Goal: Information Seeking & Learning: Learn about a topic

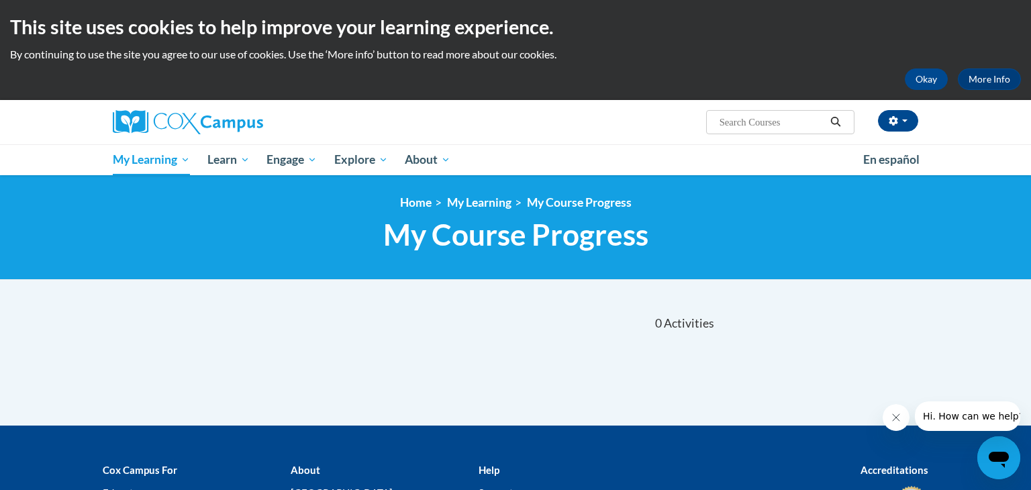
click at [753, 119] on input "Search..." at bounding box center [771, 122] width 107 height 16
type input "reading"
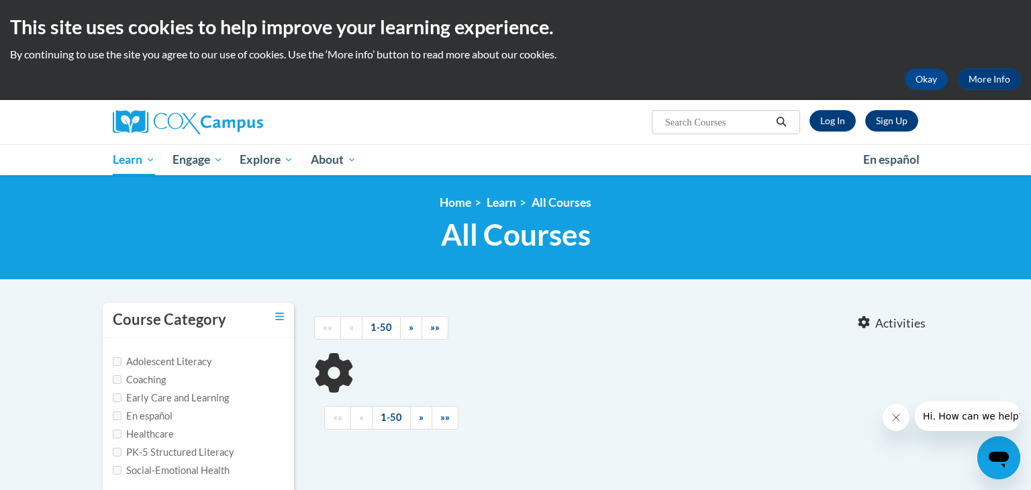
type input "reading"
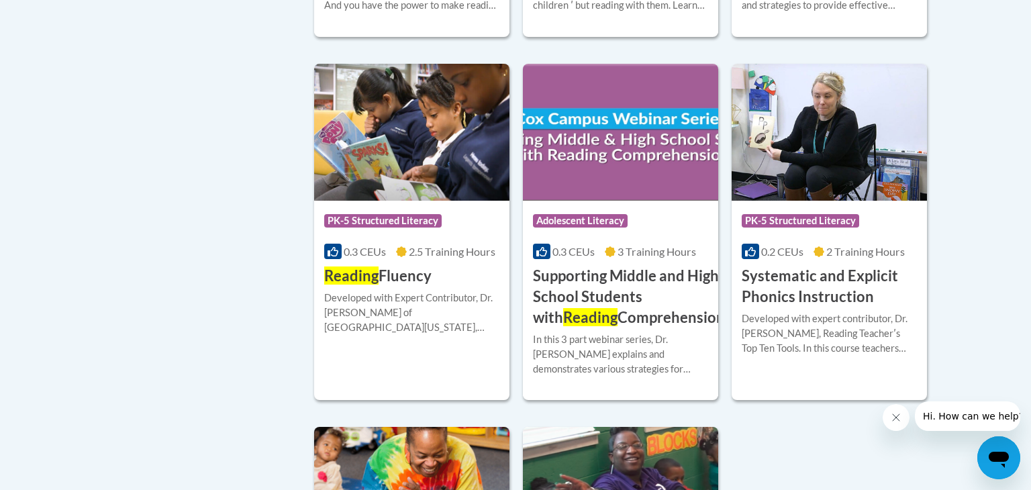
scroll to position [1332, 0]
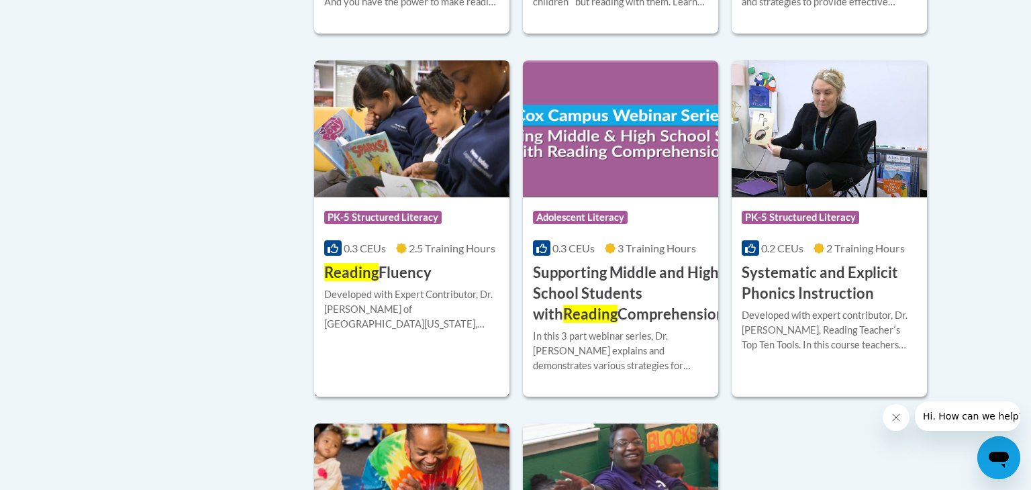
click at [408, 273] on h3 "Reading Fluency" at bounding box center [377, 272] width 107 height 21
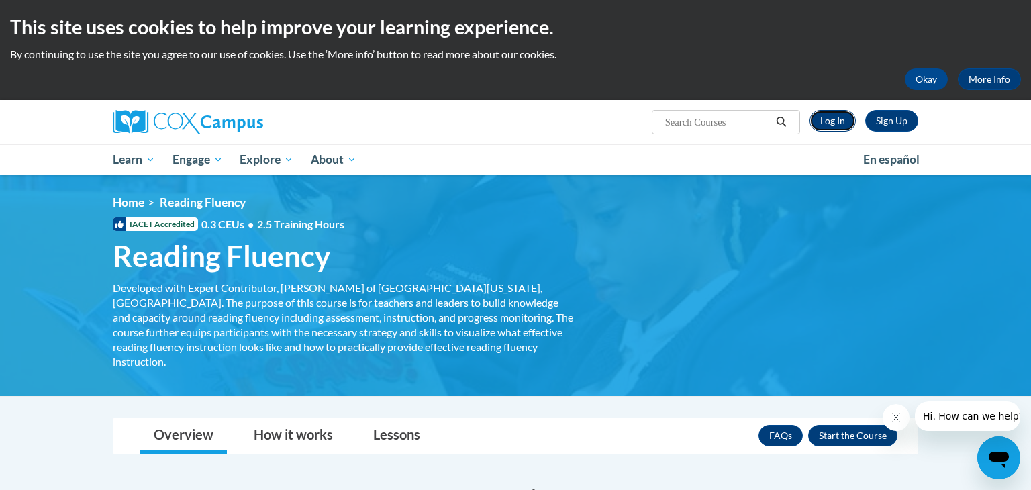
click at [829, 123] on link "Log In" at bounding box center [833, 120] width 46 height 21
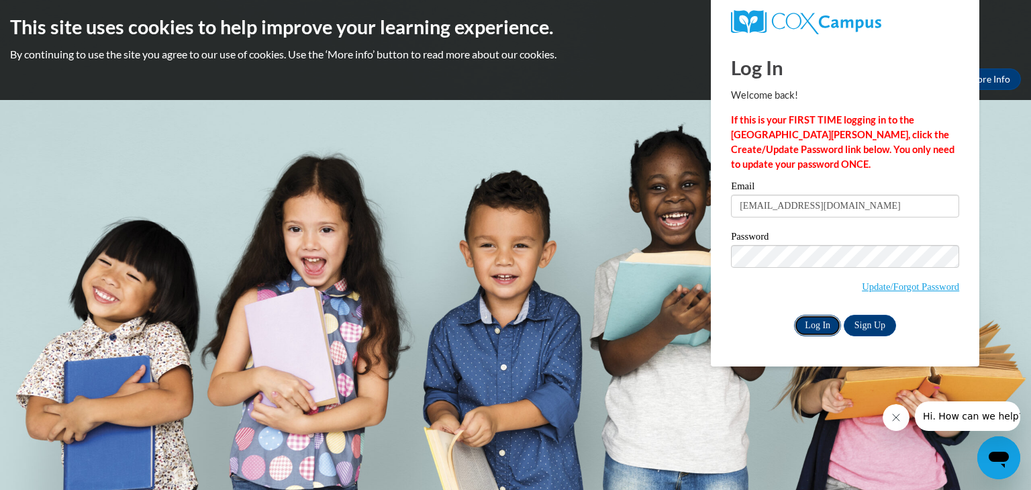
click at [810, 330] on input "Log In" at bounding box center [817, 325] width 47 height 21
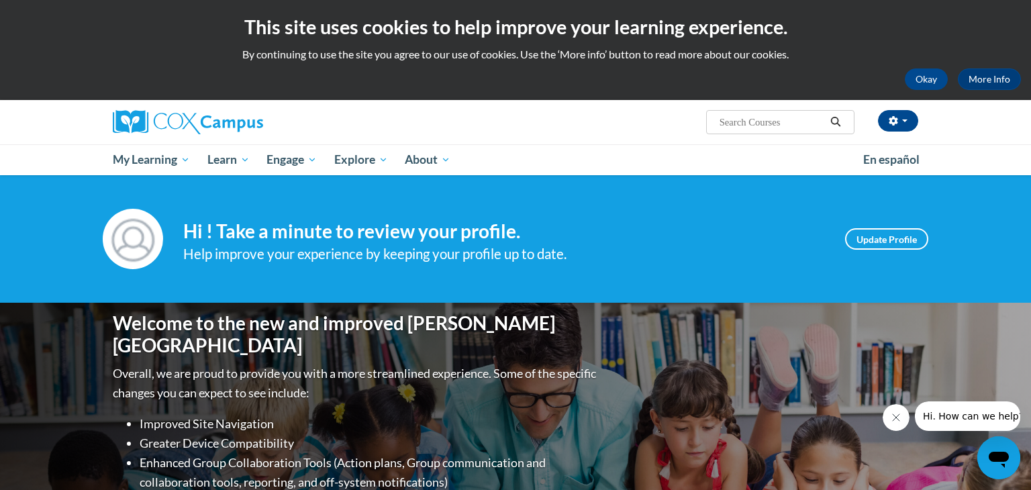
click at [742, 121] on input "Search..." at bounding box center [771, 122] width 107 height 16
type input "reading fluency"
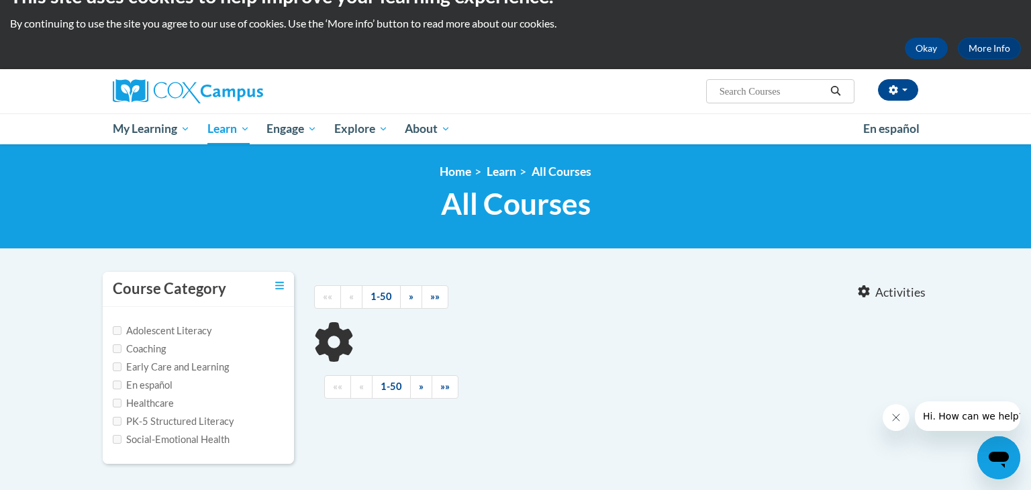
type input "reading fluency"
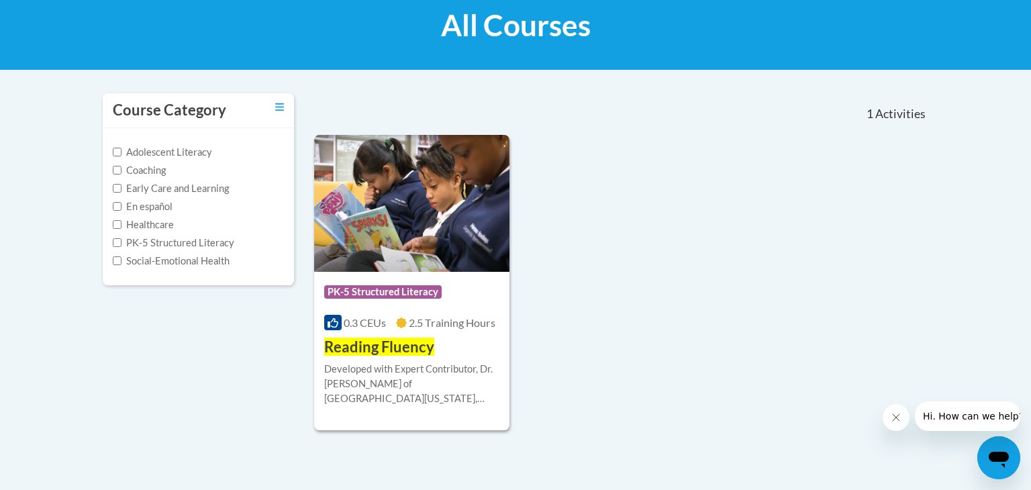
scroll to position [215, 0]
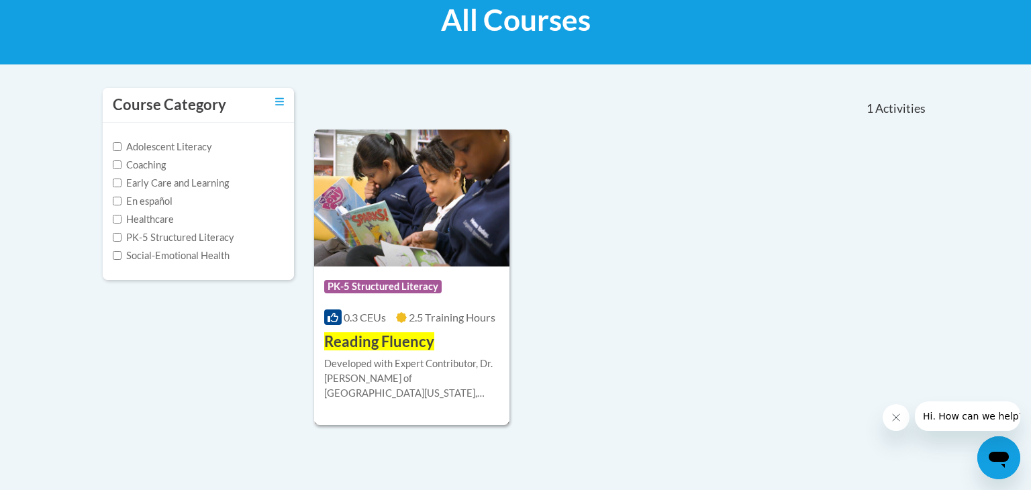
click at [454, 190] on img at bounding box center [411, 198] width 195 height 137
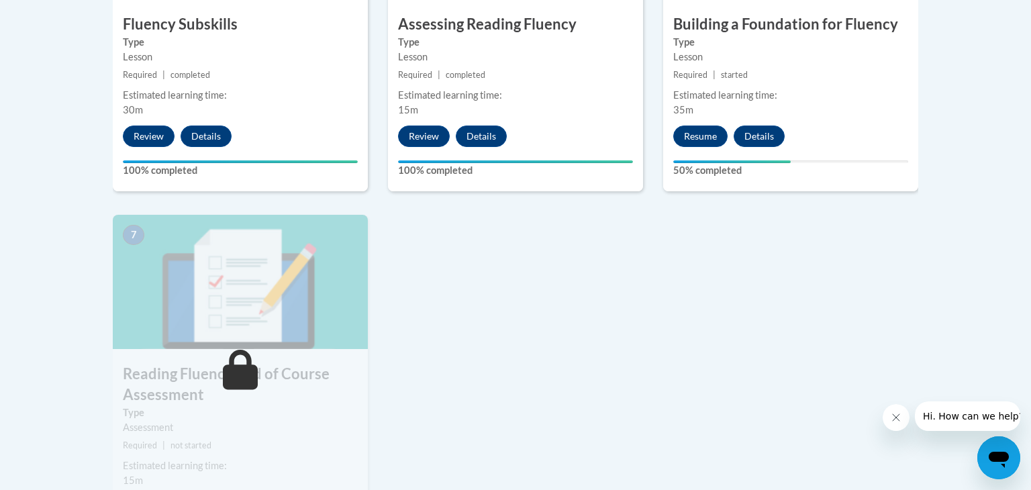
scroll to position [933, 0]
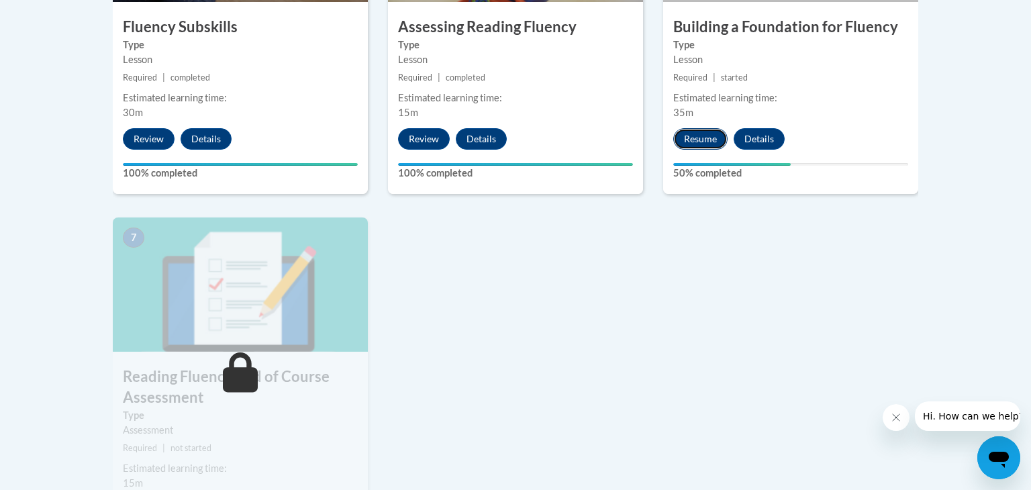
click at [688, 140] on button "Resume" at bounding box center [700, 138] width 54 height 21
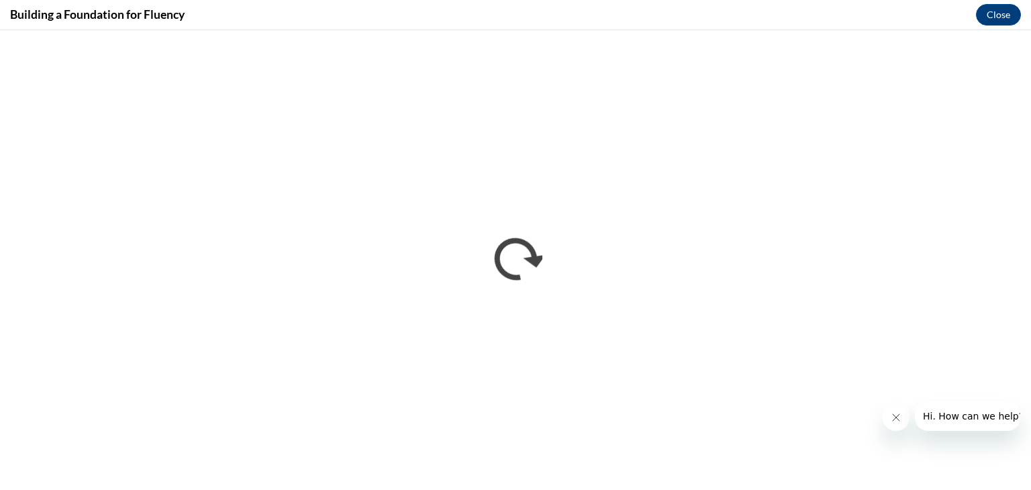
scroll to position [0, 0]
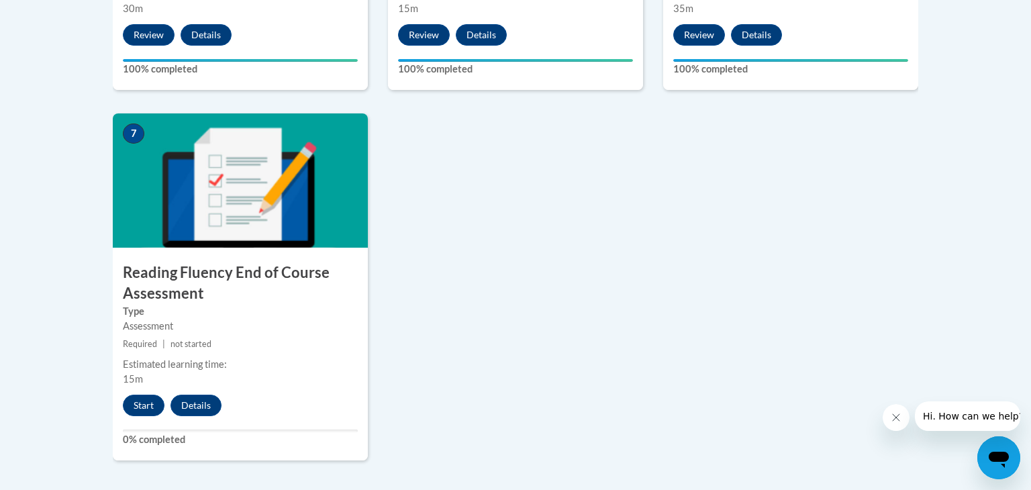
scroll to position [1039, 0]
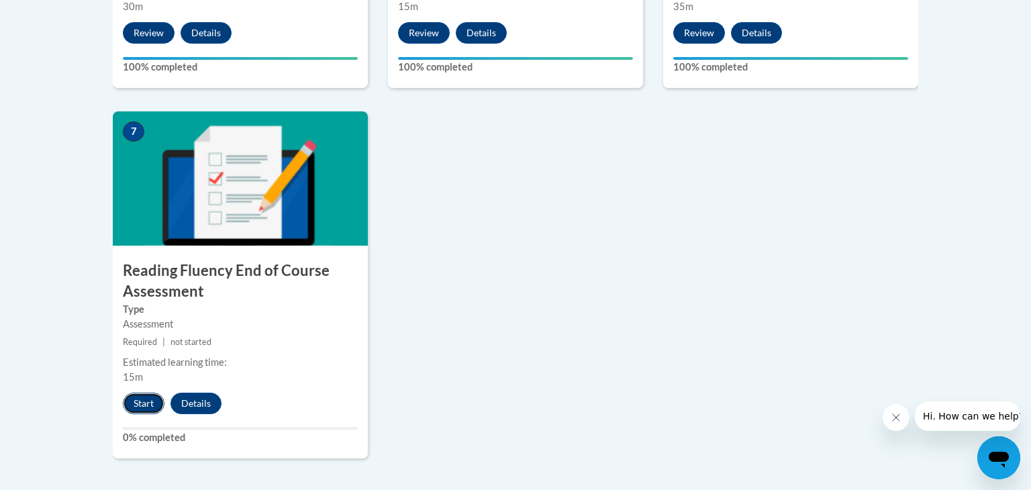
click at [139, 400] on button "Start" at bounding box center [144, 403] width 42 height 21
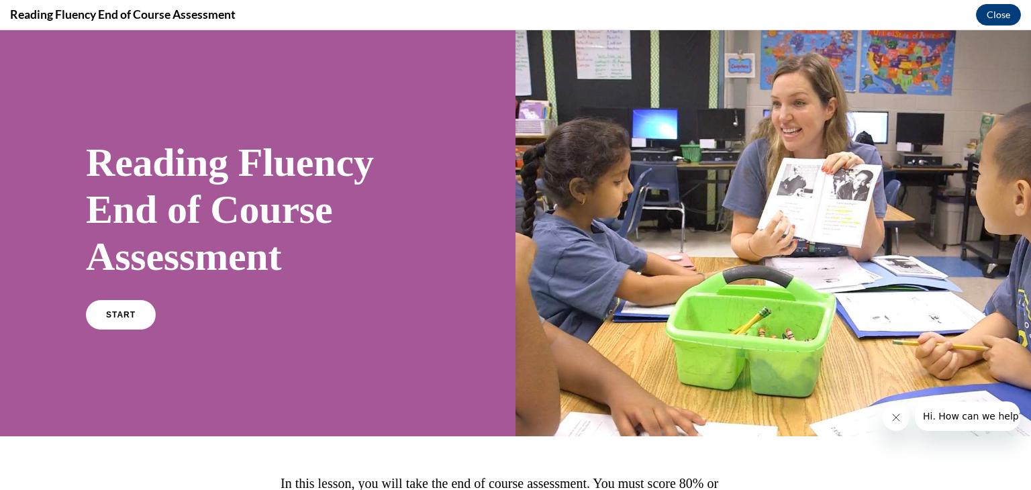
scroll to position [142, 0]
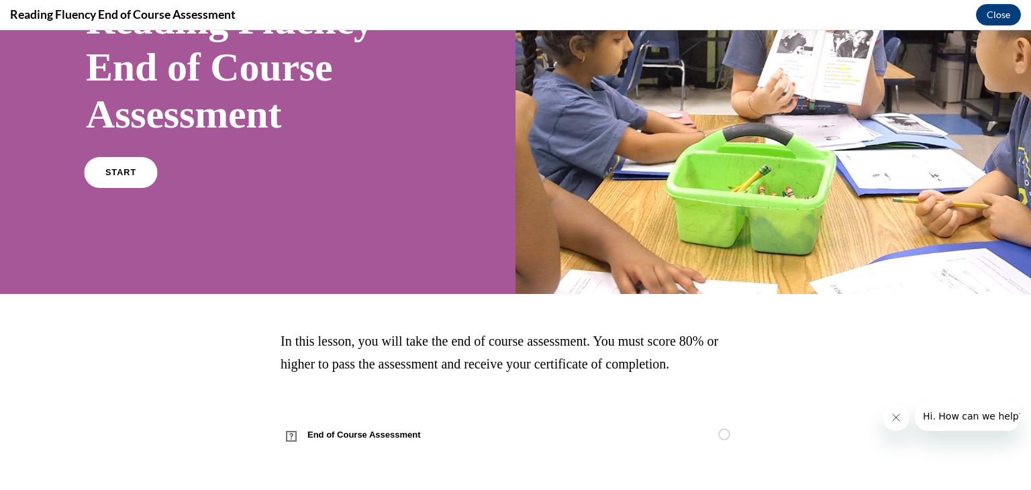
click at [130, 172] on span "START" at bounding box center [120, 173] width 31 height 10
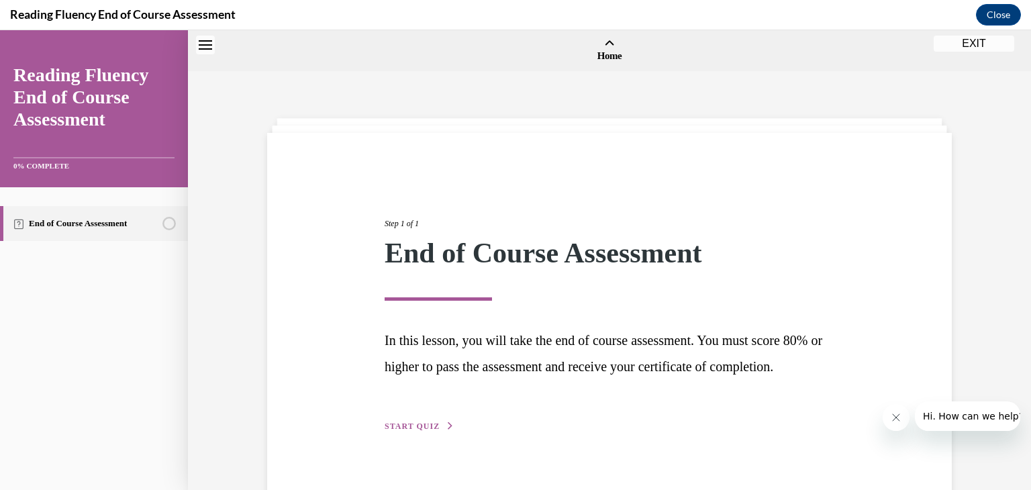
scroll to position [42, 0]
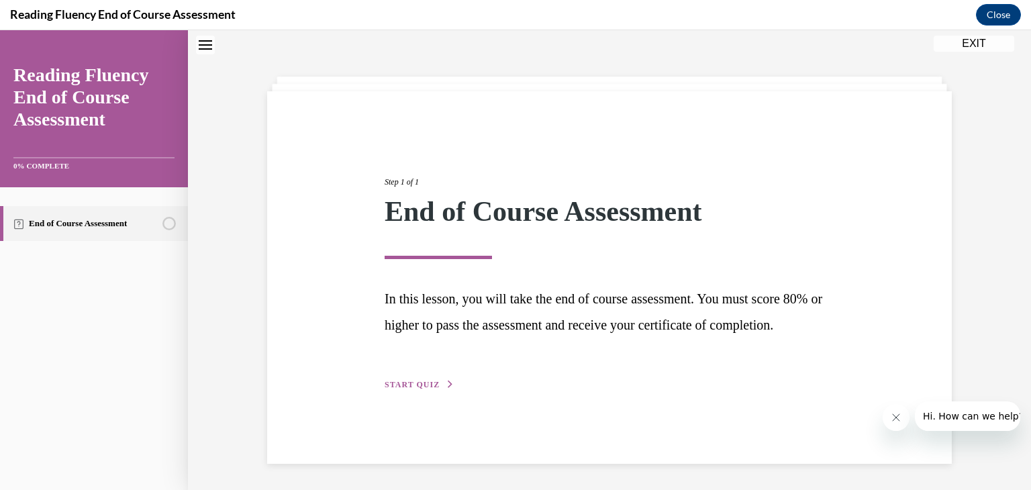
click at [418, 389] on span "START QUIZ" at bounding box center [412, 384] width 55 height 9
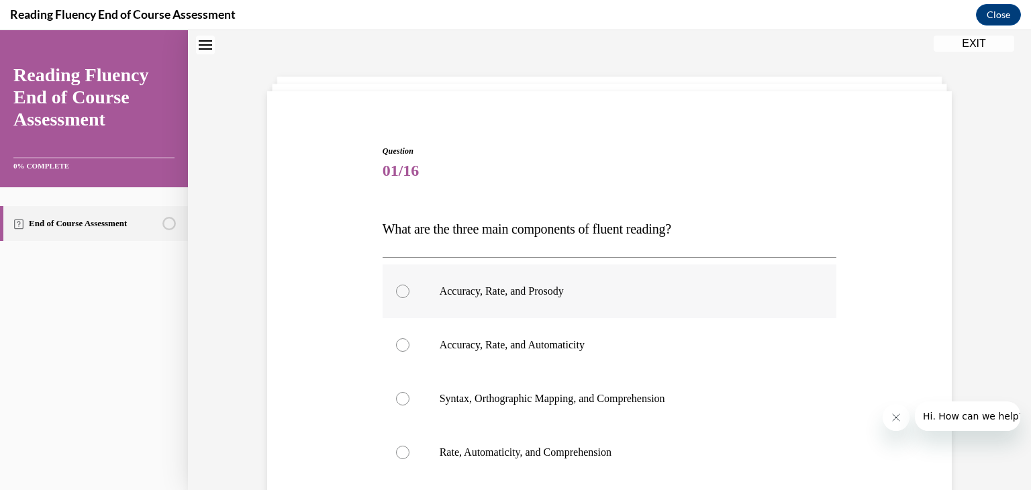
click at [402, 295] on div at bounding box center [402, 291] width 13 height 13
click at [402, 295] on input "Accuracy, Rate, and Prosody" at bounding box center [402, 291] width 13 height 13
radio input "true"
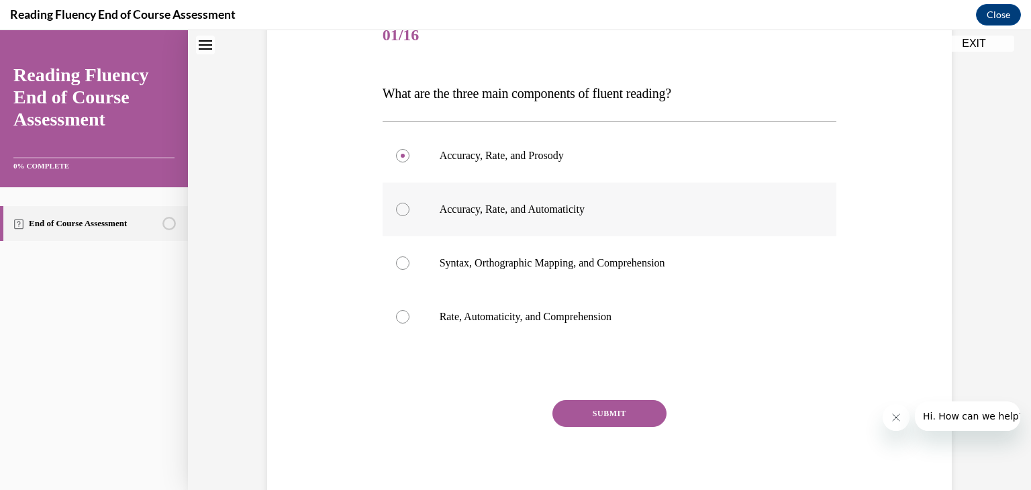
scroll to position [181, 0]
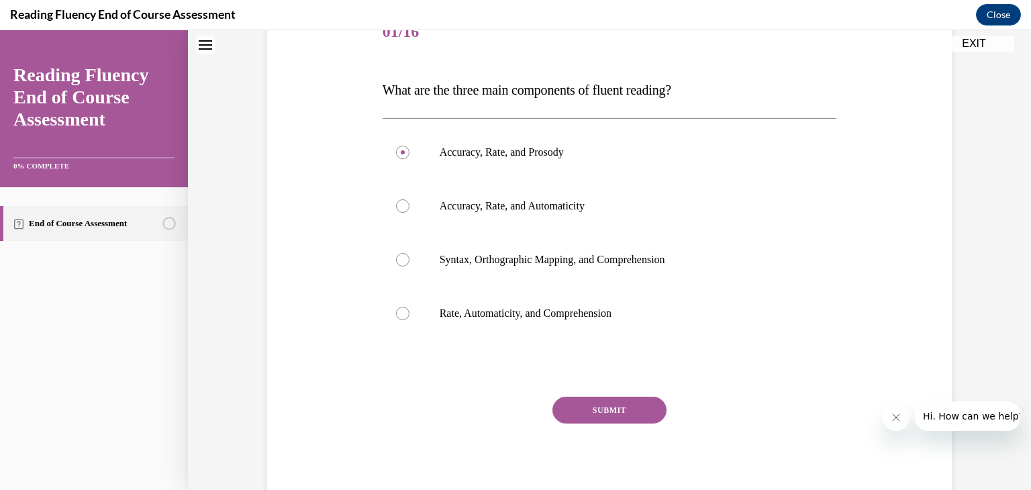
click at [598, 414] on button "SUBMIT" at bounding box center [609, 410] width 114 height 27
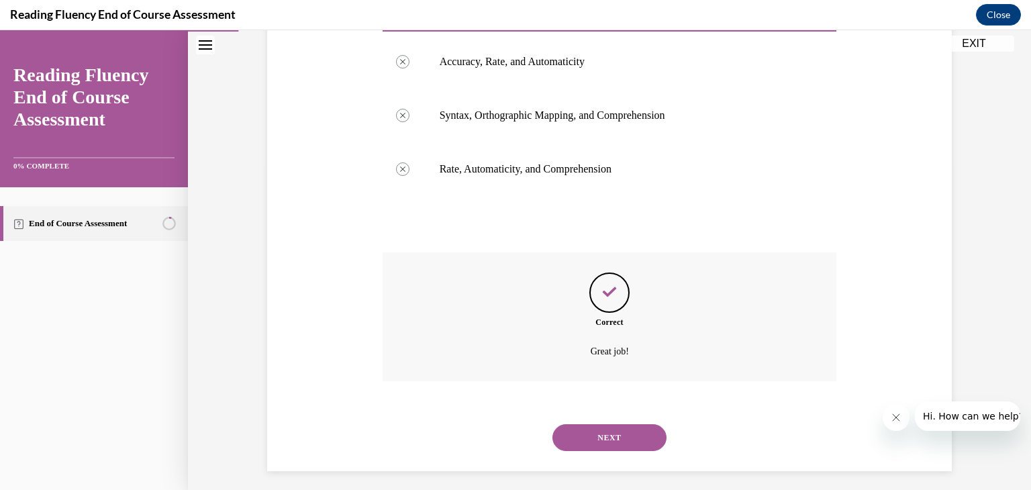
scroll to position [333, 0]
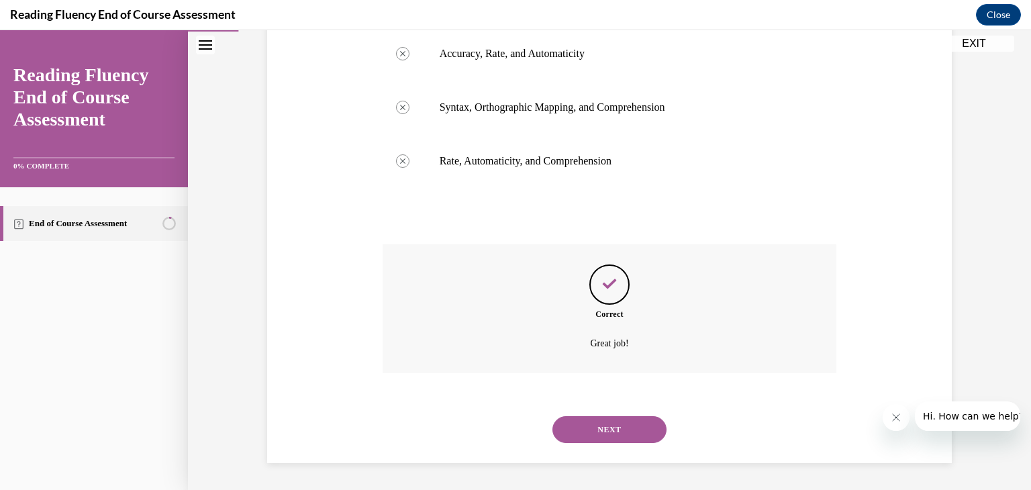
click at [598, 433] on button "NEXT" at bounding box center [609, 429] width 114 height 27
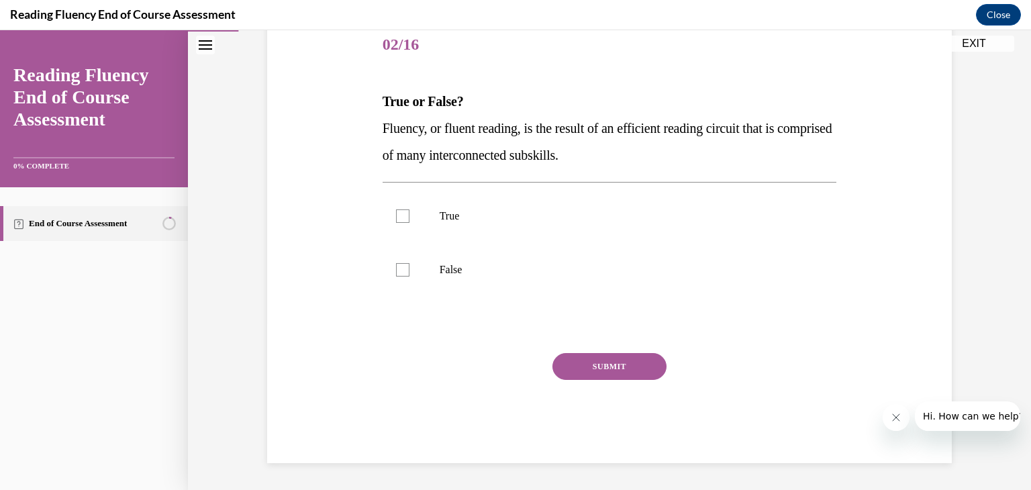
scroll to position [149, 0]
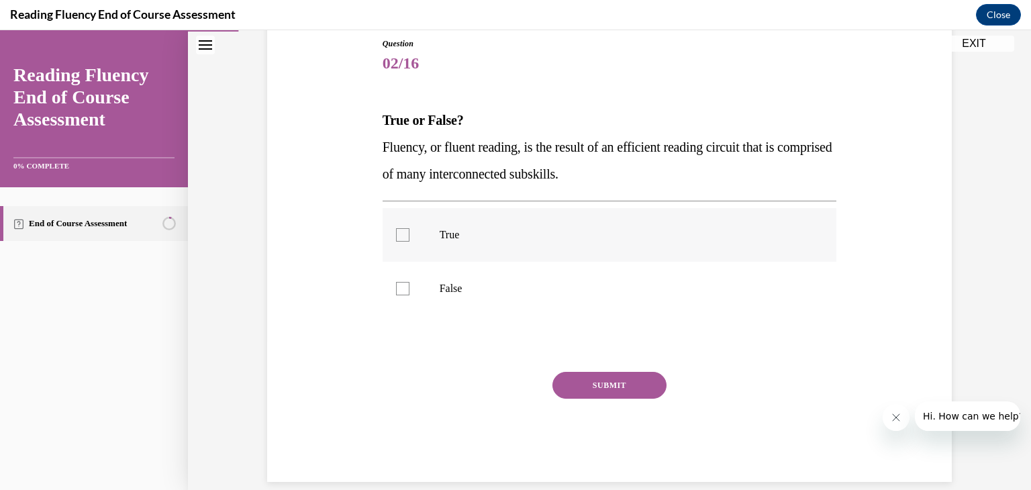
click at [398, 234] on div at bounding box center [402, 234] width 13 height 13
click at [398, 234] on input "True" at bounding box center [402, 234] width 13 height 13
checkbox input "true"
click at [575, 386] on button "SUBMIT" at bounding box center [609, 385] width 114 height 27
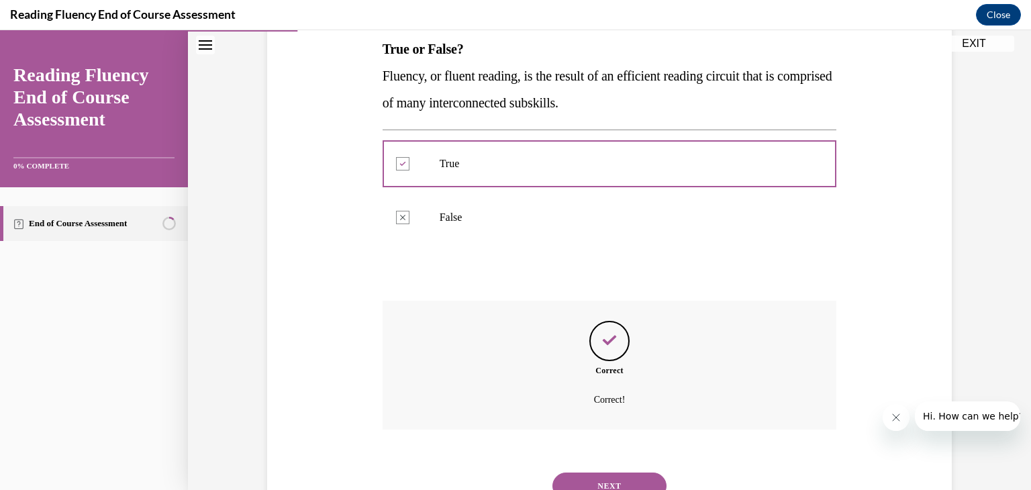
scroll to position [277, 0]
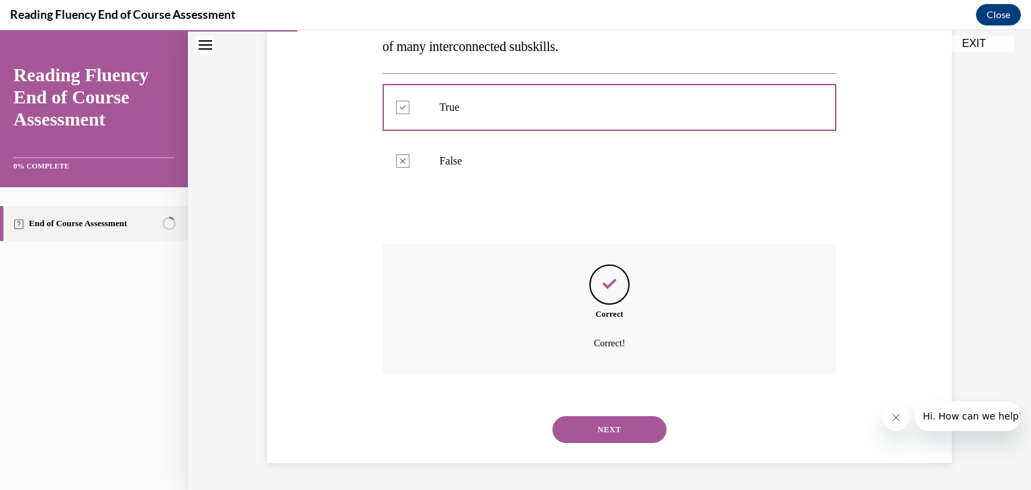
click at [590, 437] on button "NEXT" at bounding box center [609, 429] width 114 height 27
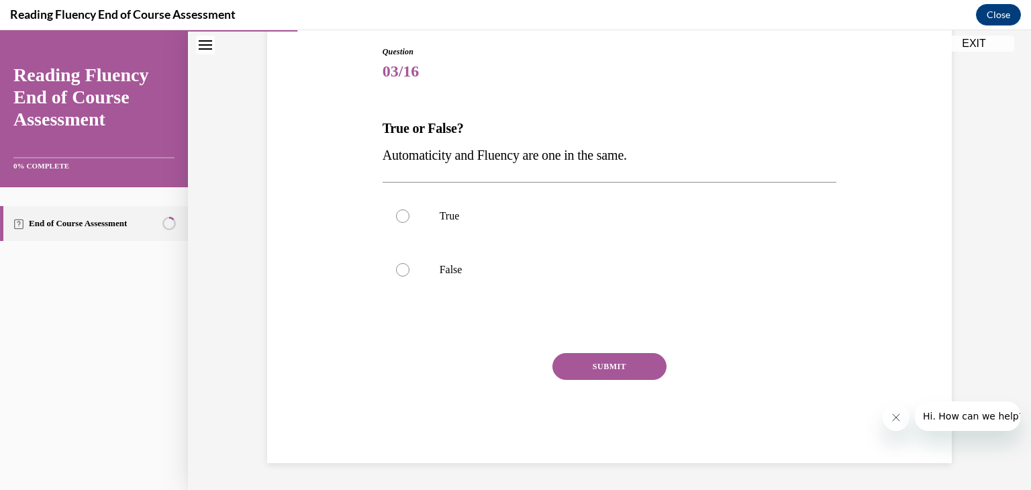
scroll to position [141, 0]
click at [403, 266] on div at bounding box center [402, 269] width 13 height 13
click at [403, 266] on input "False" at bounding box center [402, 269] width 13 height 13
radio input "true"
click at [590, 365] on button "SUBMIT" at bounding box center [609, 366] width 114 height 27
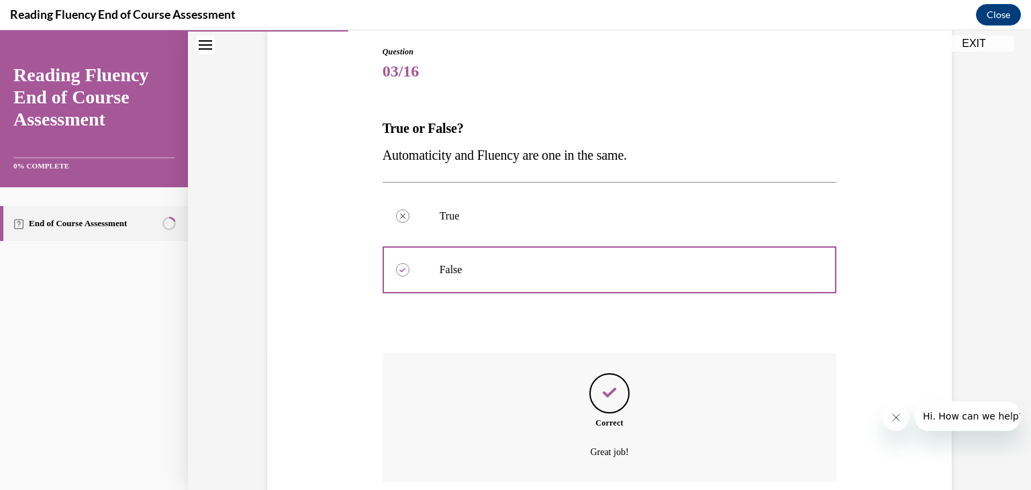
scroll to position [250, 0]
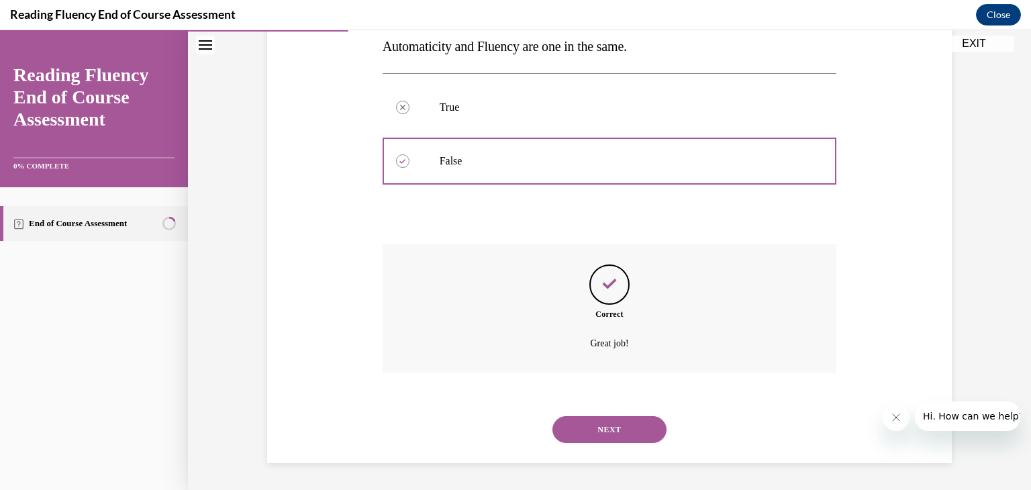
click at [595, 424] on button "NEXT" at bounding box center [609, 429] width 114 height 27
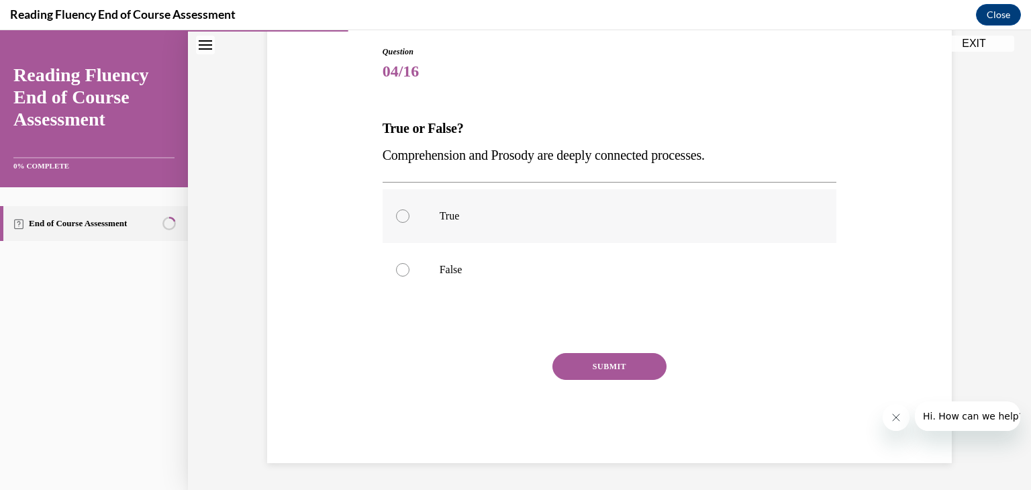
click at [403, 216] on div at bounding box center [402, 215] width 13 height 13
click at [403, 216] on input "True" at bounding box center [402, 215] width 13 height 13
radio input "true"
click at [600, 368] on button "SUBMIT" at bounding box center [609, 366] width 114 height 27
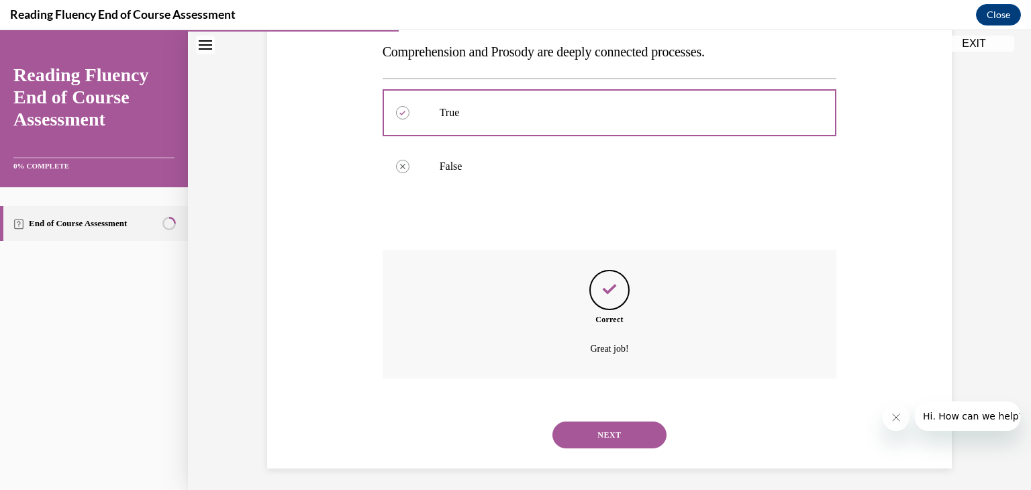
scroll to position [250, 0]
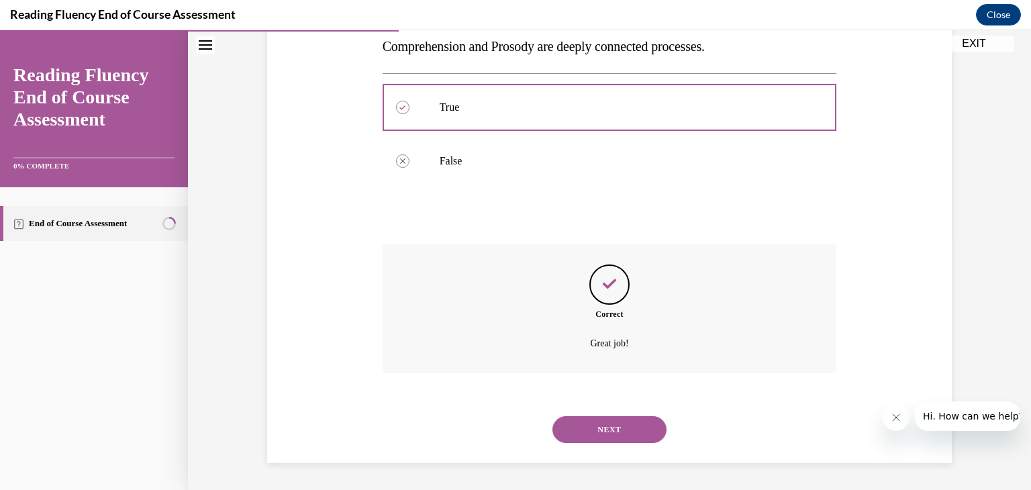
click at [600, 434] on button "NEXT" at bounding box center [609, 429] width 114 height 27
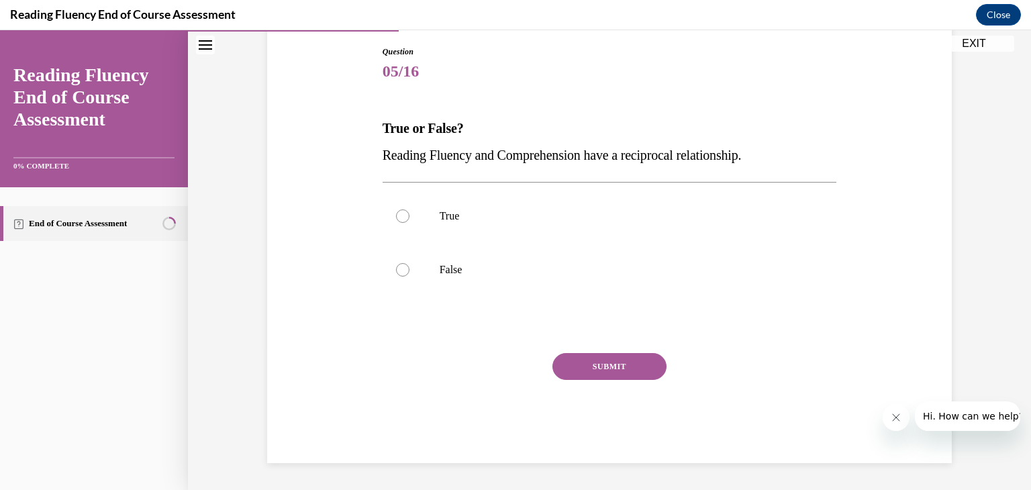
scroll to position [141, 0]
click at [399, 215] on div at bounding box center [402, 215] width 13 height 13
click at [399, 215] on input "True" at bounding box center [402, 215] width 13 height 13
radio input "true"
click at [593, 367] on button "SUBMIT" at bounding box center [609, 366] width 114 height 27
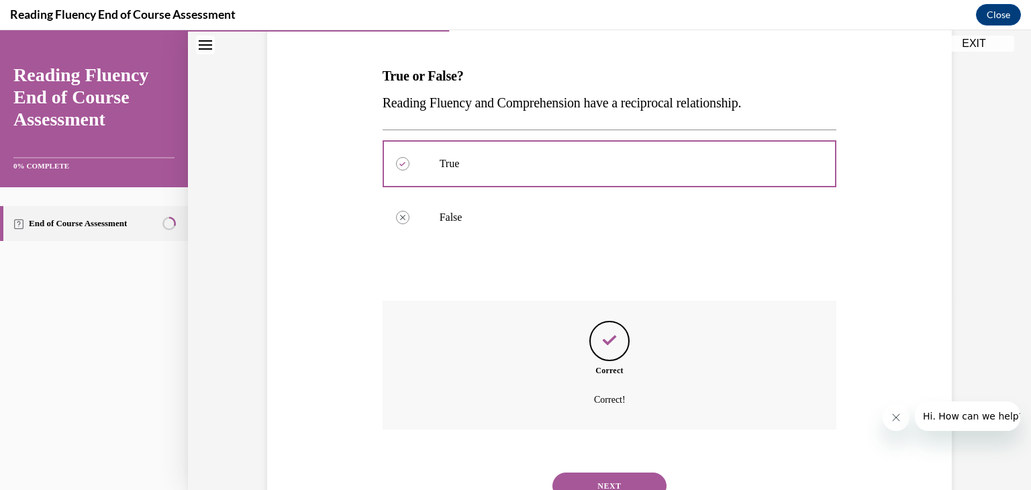
scroll to position [250, 0]
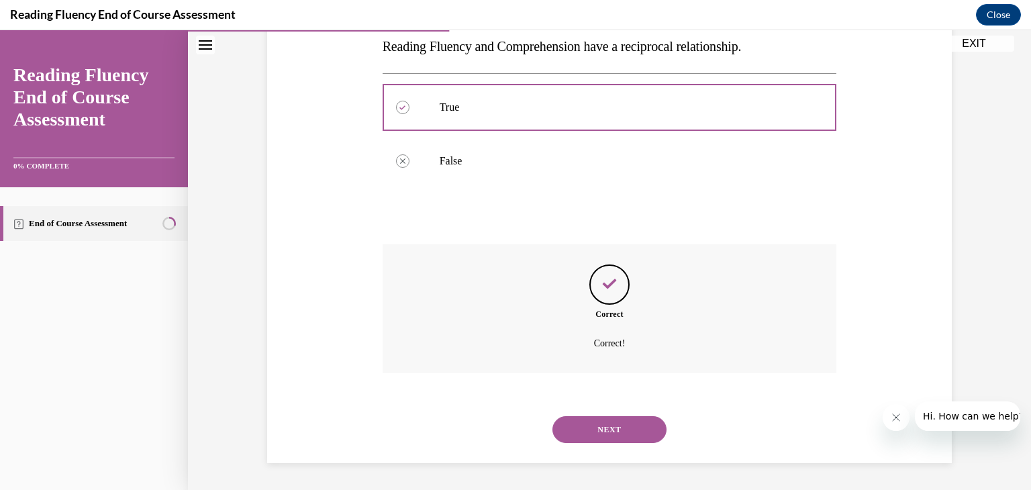
click at [600, 428] on button "NEXT" at bounding box center [609, 429] width 114 height 27
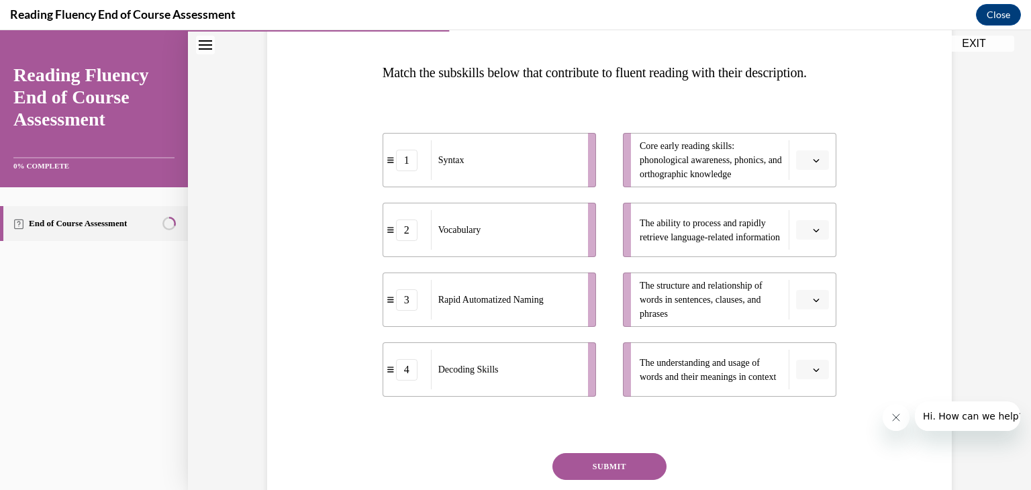
scroll to position [196, 0]
click at [819, 164] on icon "button" at bounding box center [816, 161] width 7 height 7
click at [818, 243] on div "1" at bounding box center [812, 244] width 34 height 27
click at [818, 234] on icon "button" at bounding box center [816, 231] width 7 height 7
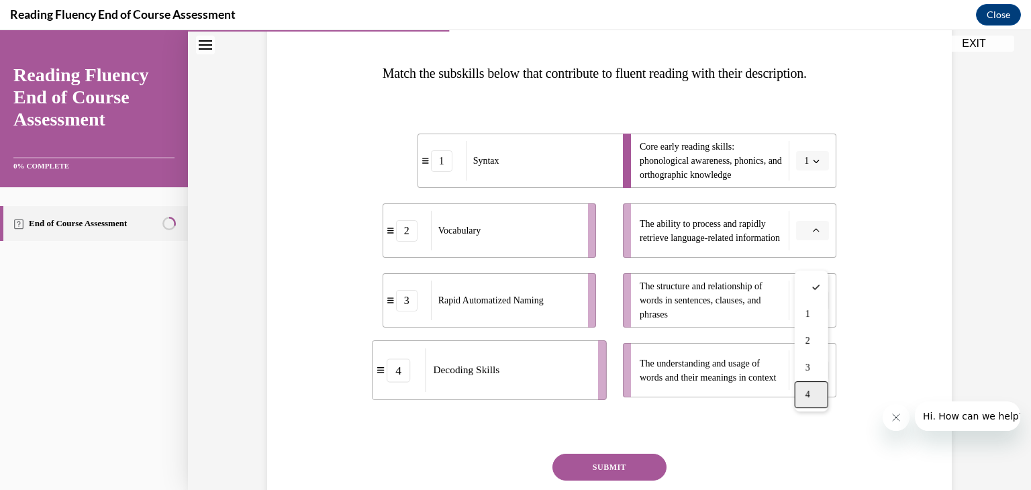
click at [810, 389] on span "4" at bounding box center [808, 394] width 5 height 11
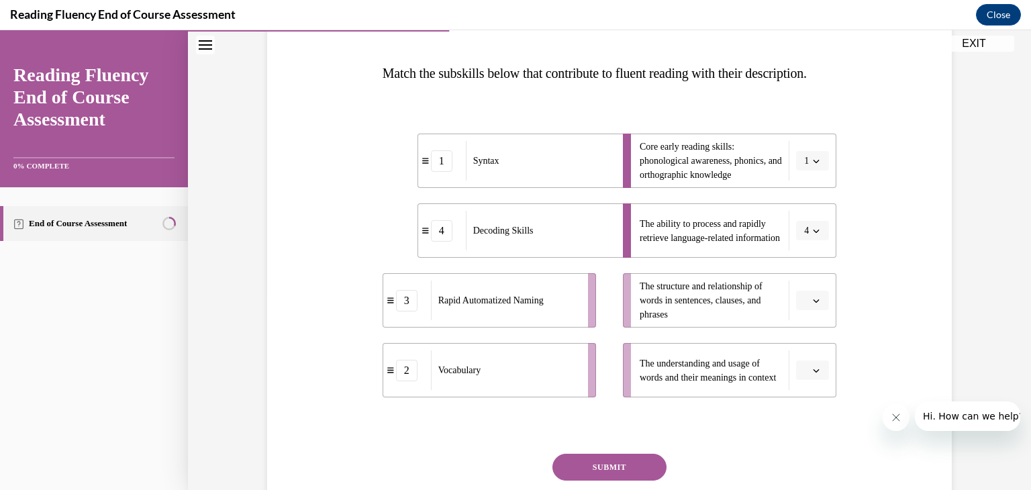
click at [816, 304] on icon "button" at bounding box center [816, 300] width 7 height 7
click at [808, 434] on span "3" at bounding box center [808, 437] width 5 height 11
click at [812, 236] on span "button" at bounding box center [816, 230] width 9 height 9
click at [808, 369] on span "3" at bounding box center [805, 367] width 5 height 11
click at [815, 304] on icon "button" at bounding box center [816, 300] width 7 height 7
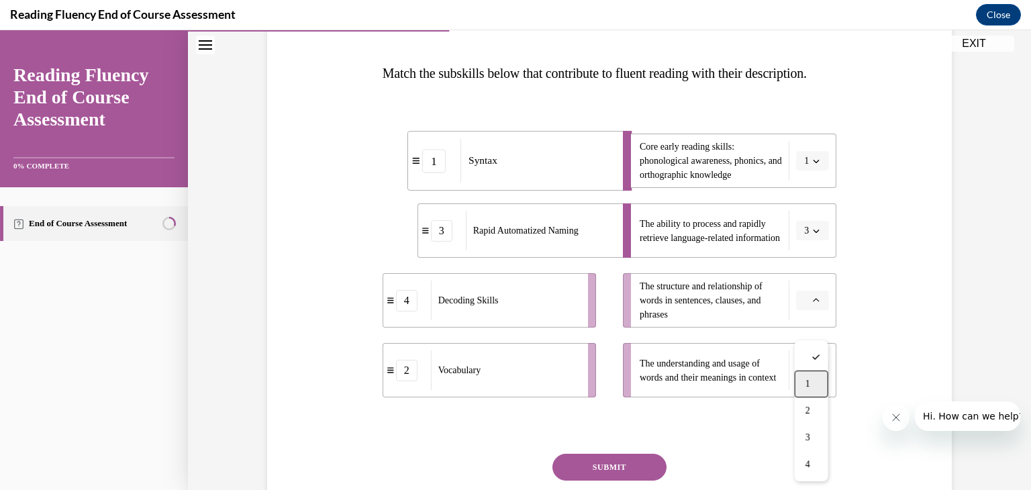
click at [809, 382] on span "1" at bounding box center [808, 384] width 5 height 11
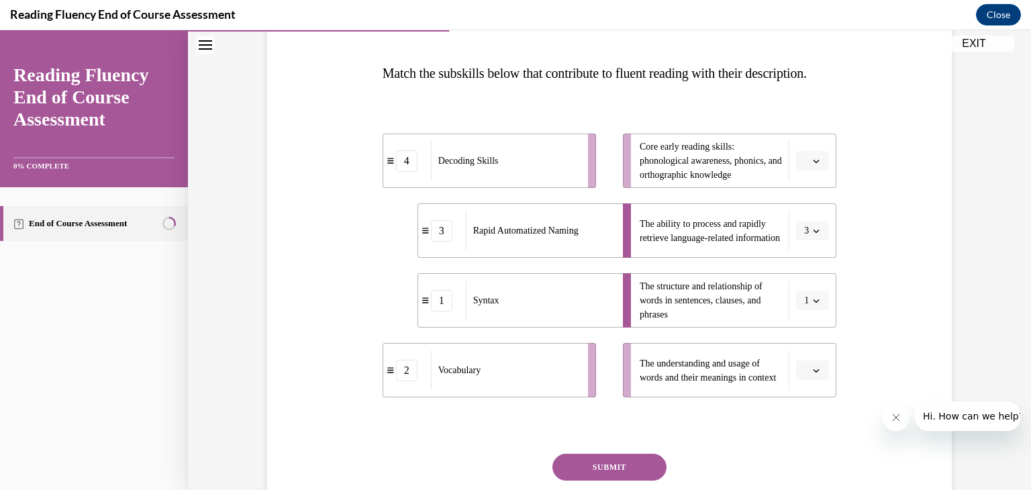
click at [815, 374] on icon "button" at bounding box center [816, 370] width 7 height 7
click at [803, 313] on div "2" at bounding box center [812, 313] width 34 height 27
click at [818, 171] on button "button" at bounding box center [812, 161] width 33 height 20
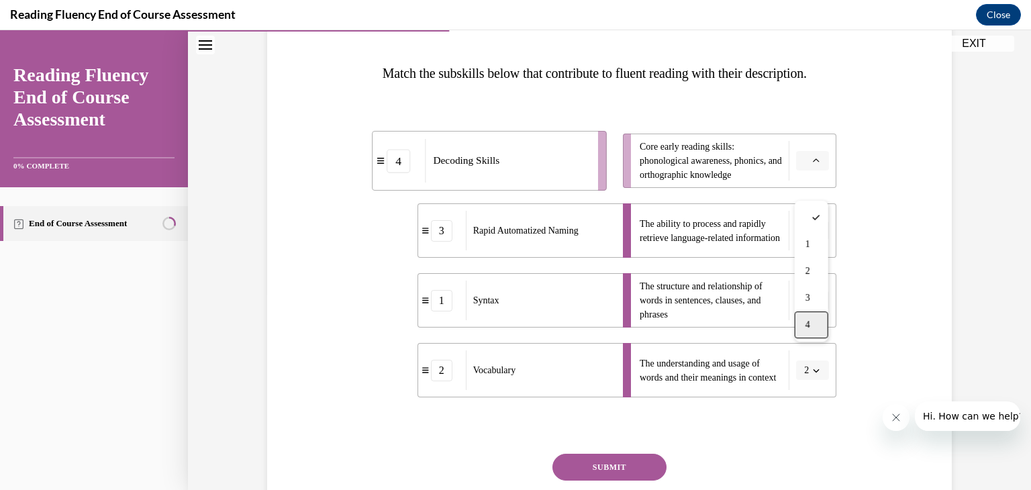
click at [806, 326] on span "4" at bounding box center [808, 325] width 5 height 11
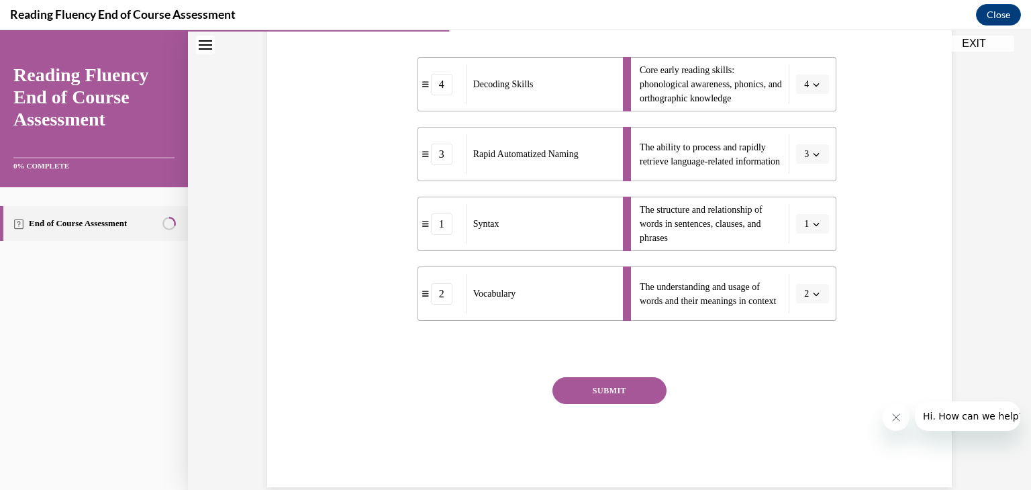
scroll to position [275, 0]
click at [611, 402] on button "SUBMIT" at bounding box center [609, 388] width 114 height 27
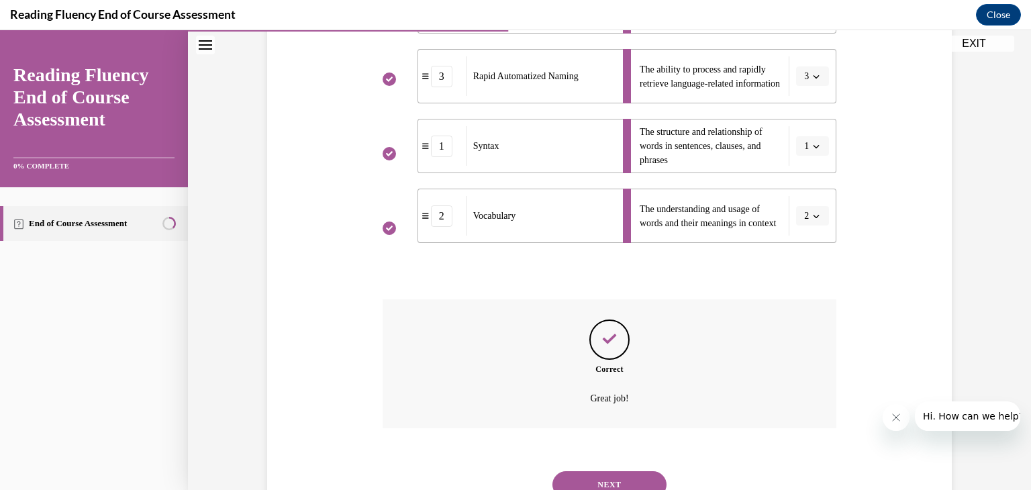
scroll to position [432, 0]
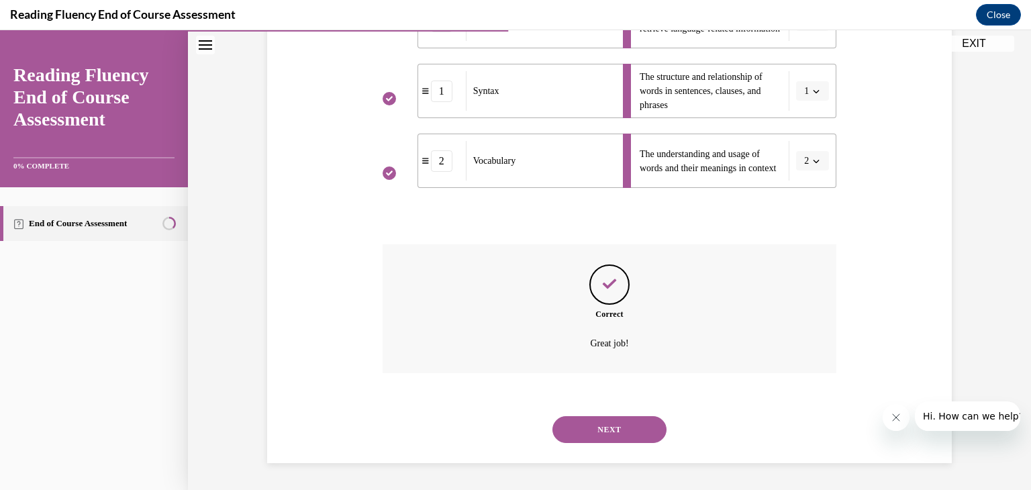
click at [611, 429] on button "NEXT" at bounding box center [609, 429] width 114 height 27
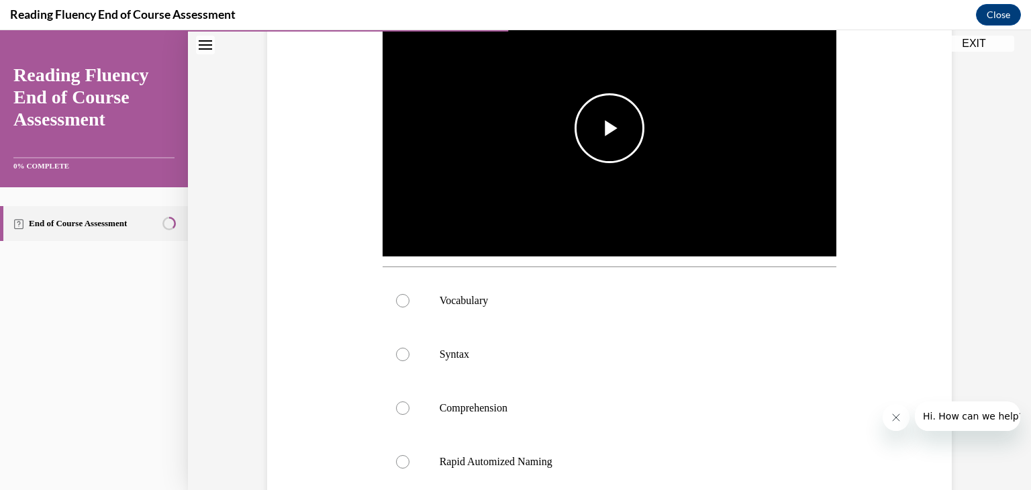
scroll to position [329, 0]
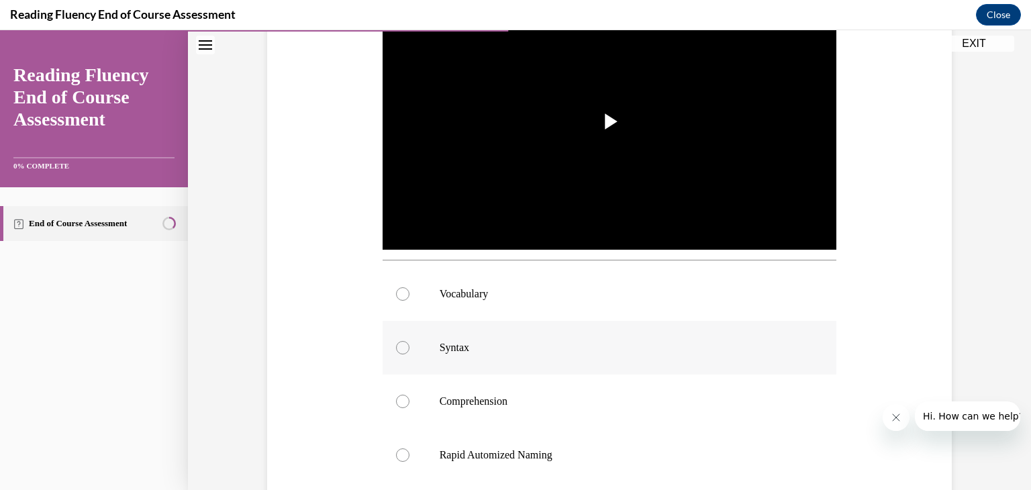
click at [404, 349] on div at bounding box center [402, 347] width 13 height 13
click at [404, 349] on input "Syntax" at bounding box center [402, 347] width 13 height 13
radio input "true"
click at [610, 121] on span "Video player" at bounding box center [610, 121] width 0 height 0
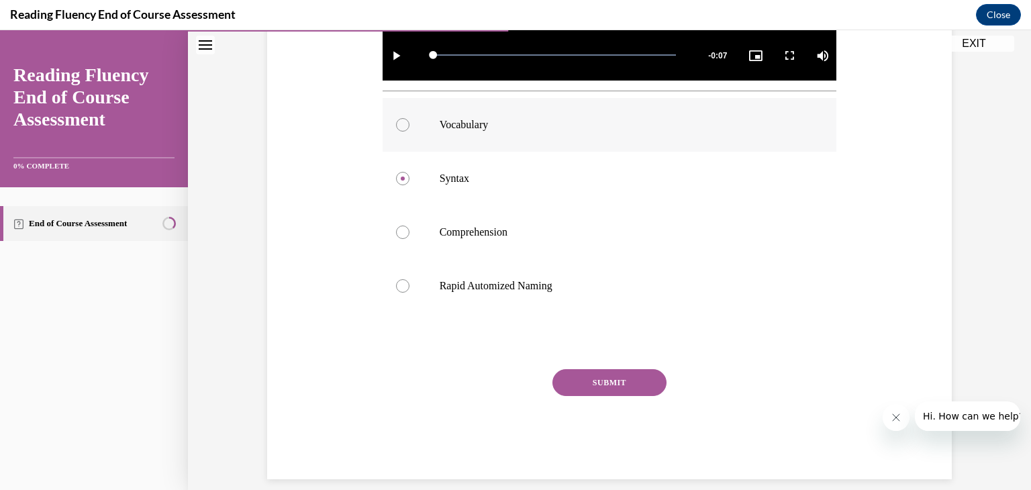
scroll to position [514, 0]
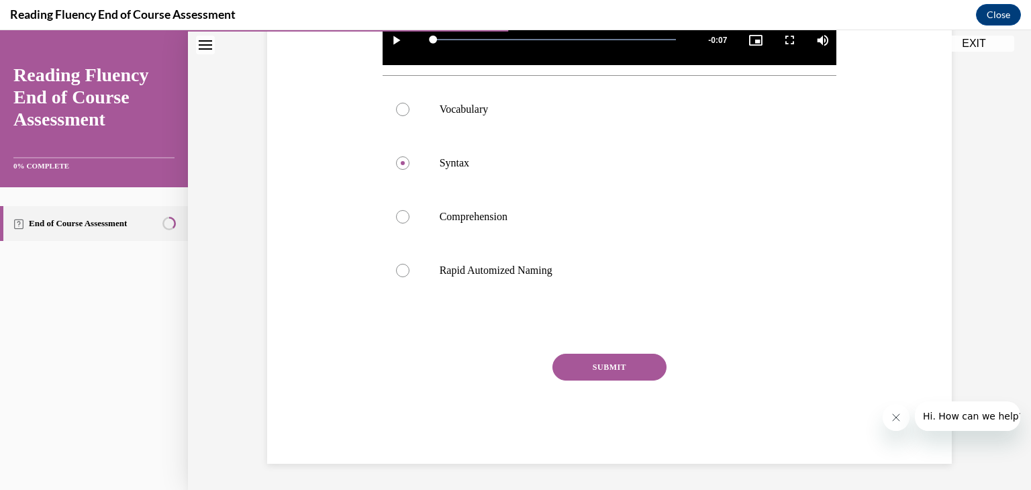
click at [610, 364] on button "SUBMIT" at bounding box center [609, 367] width 114 height 27
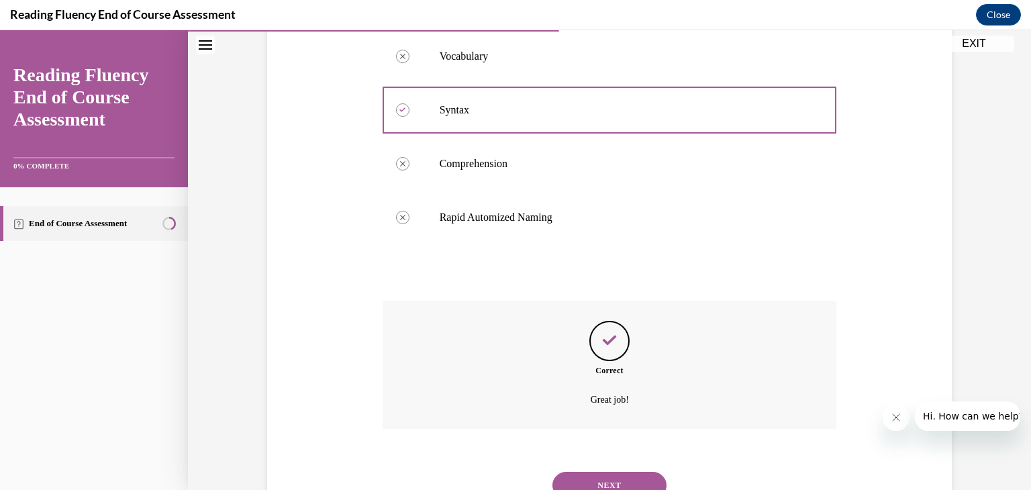
scroll to position [622, 0]
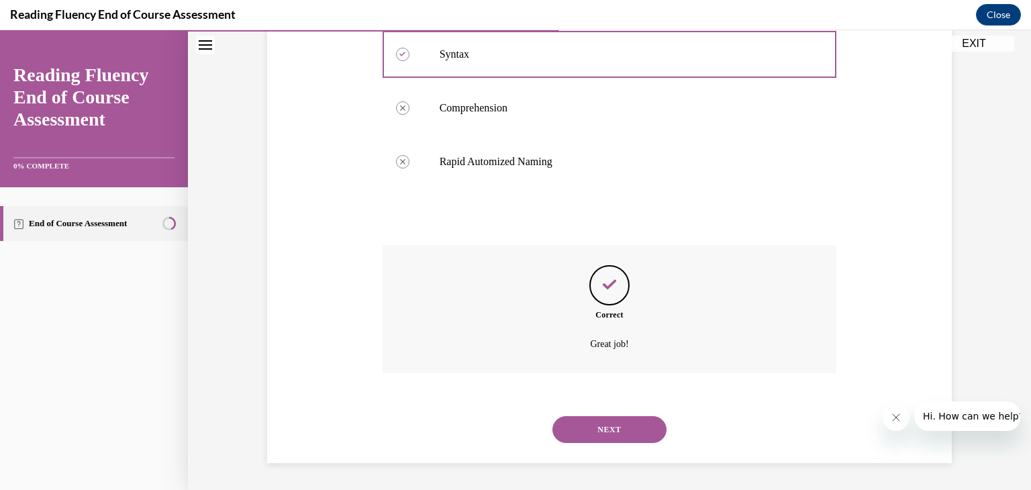
click at [599, 428] on button "NEXT" at bounding box center [609, 429] width 114 height 27
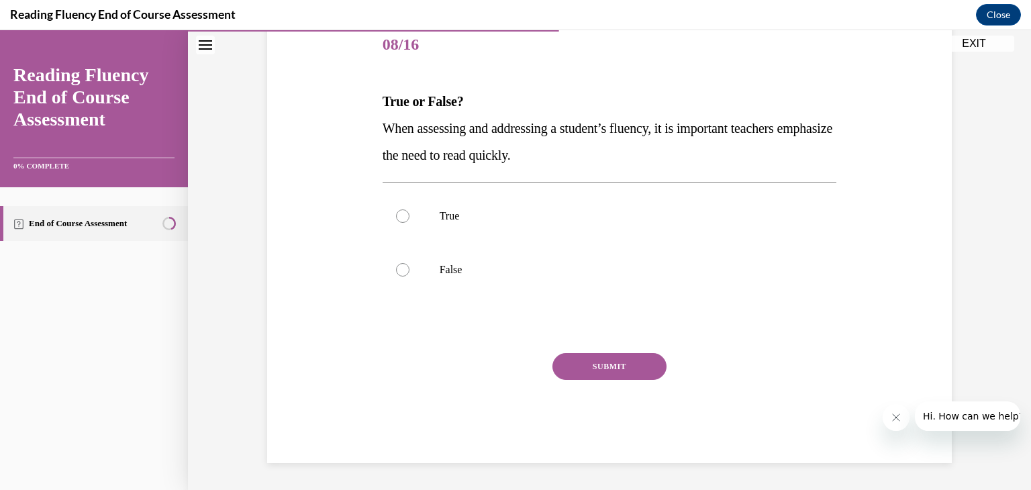
scroll to position [149, 0]
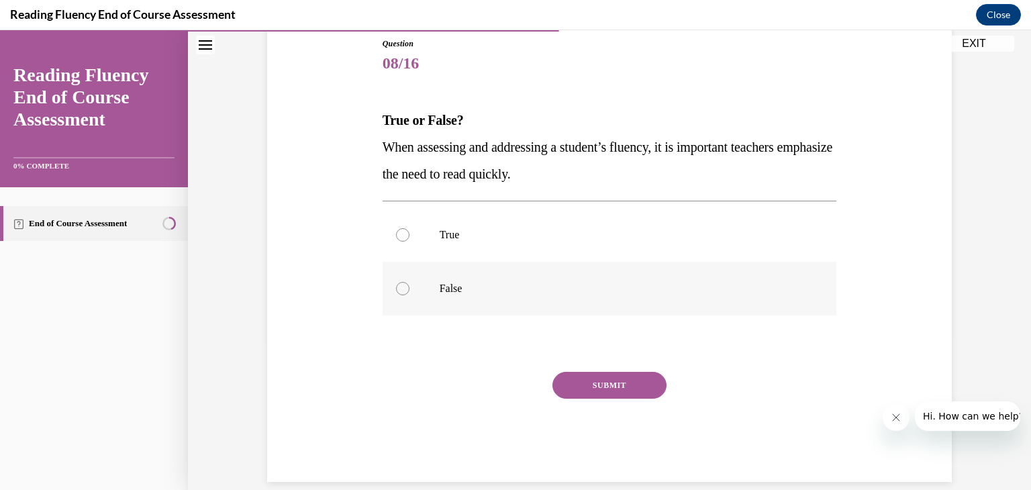
click at [400, 287] on div at bounding box center [402, 288] width 13 height 13
click at [400, 287] on input "False" at bounding box center [402, 288] width 13 height 13
radio input "true"
click at [588, 383] on button "SUBMIT" at bounding box center [609, 385] width 114 height 27
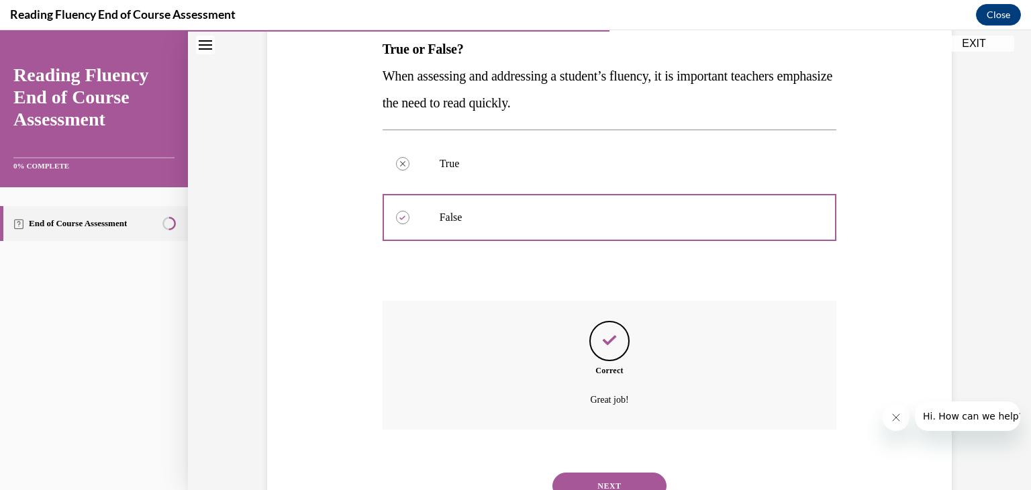
scroll to position [277, 0]
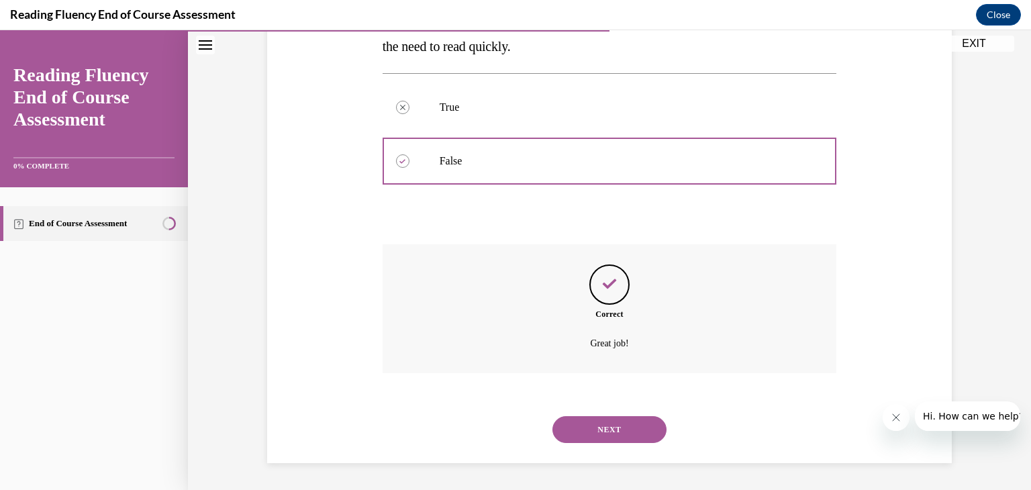
click at [580, 431] on button "NEXT" at bounding box center [609, 429] width 114 height 27
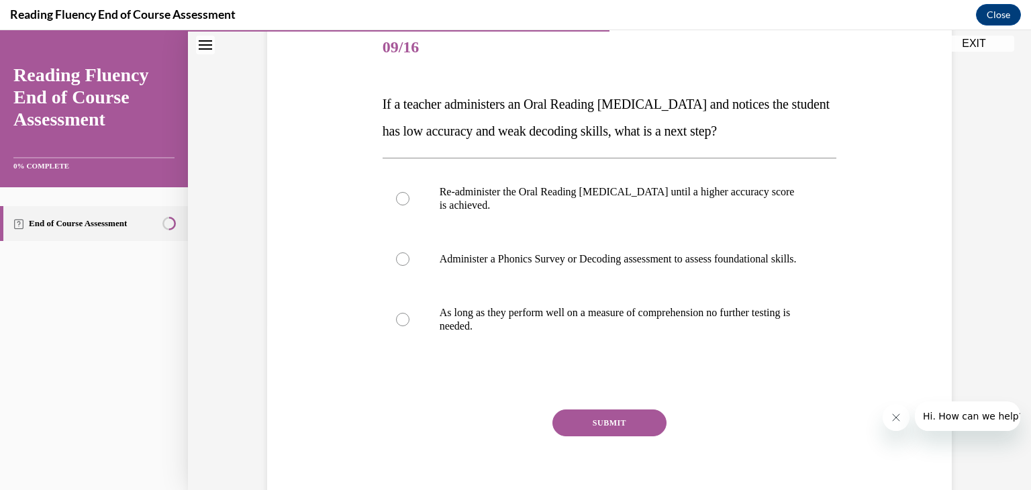
scroll to position [166, 0]
click at [402, 264] on div at bounding box center [402, 257] width 13 height 13
click at [402, 264] on input "Administer a Phonics Survey or Decoding assessment to assess foundational skill…" at bounding box center [402, 257] width 13 height 13
radio input "true"
click at [593, 433] on button "SUBMIT" at bounding box center [609, 421] width 114 height 27
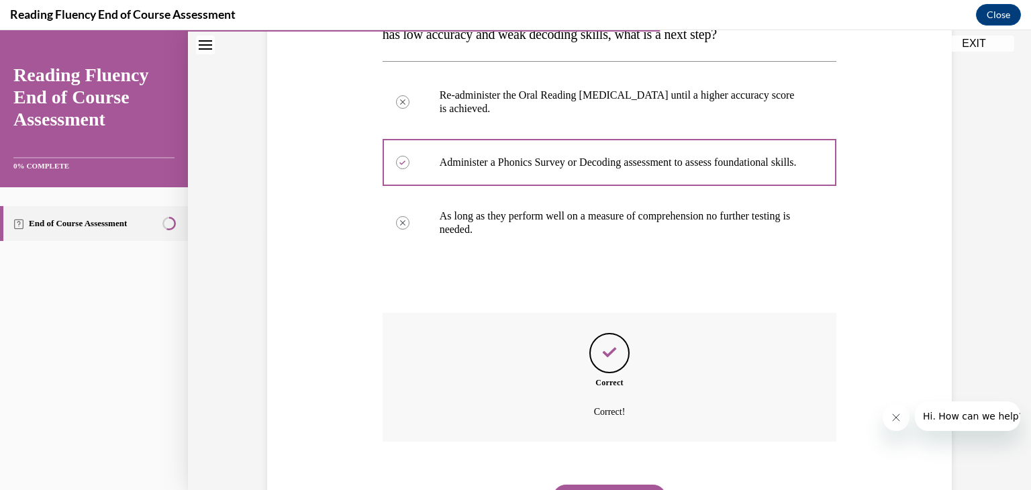
scroll to position [344, 0]
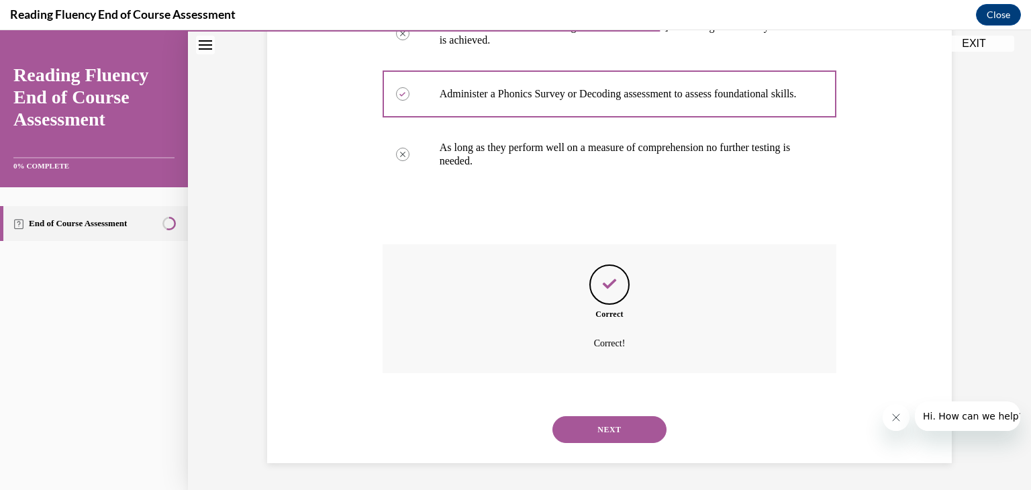
click at [593, 433] on button "NEXT" at bounding box center [609, 429] width 114 height 27
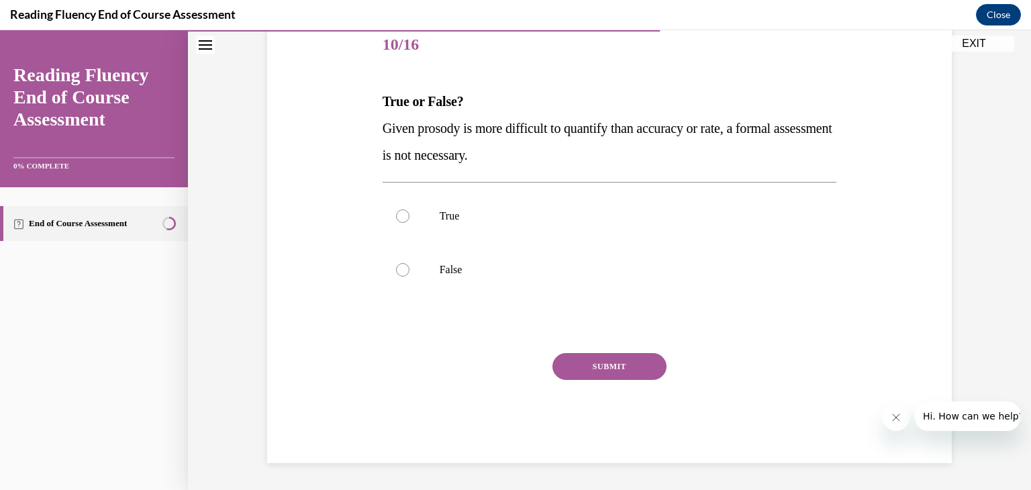
scroll to position [149, 0]
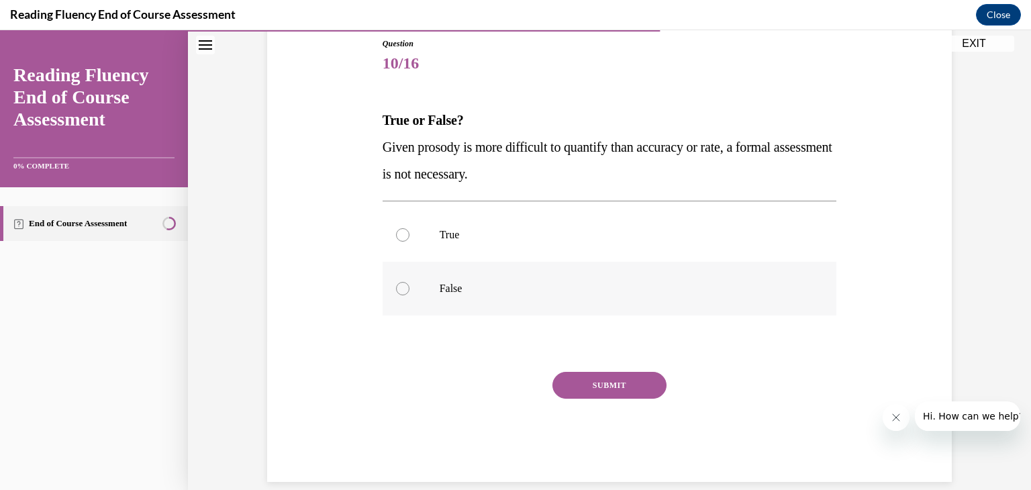
click at [401, 288] on div at bounding box center [402, 288] width 13 height 13
click at [401, 288] on input "False" at bounding box center [402, 288] width 13 height 13
radio input "true"
click at [581, 382] on button "SUBMIT" at bounding box center [609, 385] width 114 height 27
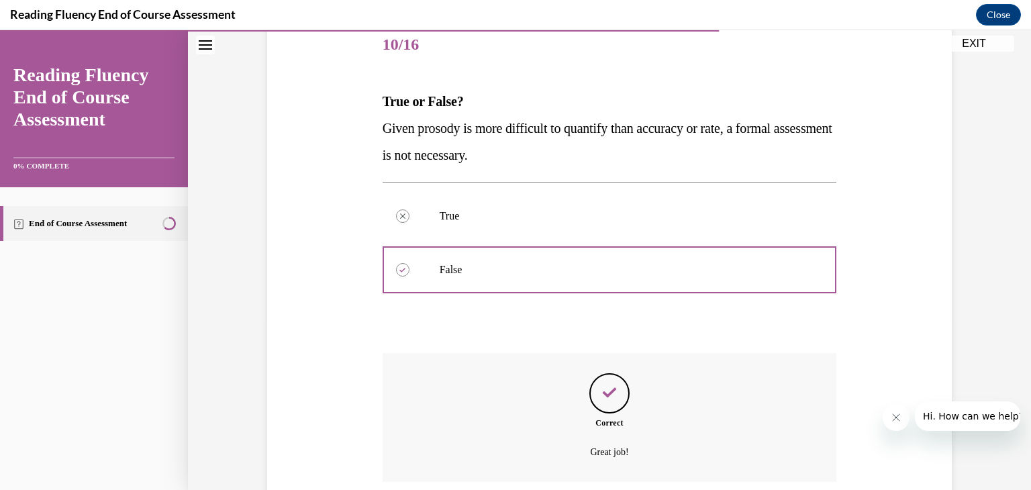
scroll to position [277, 0]
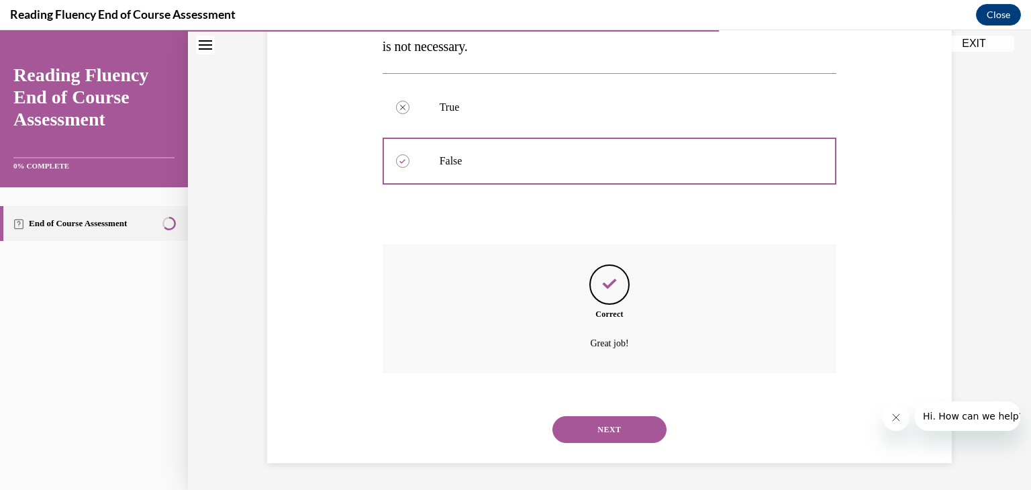
click at [572, 428] on button "NEXT" at bounding box center [609, 429] width 114 height 27
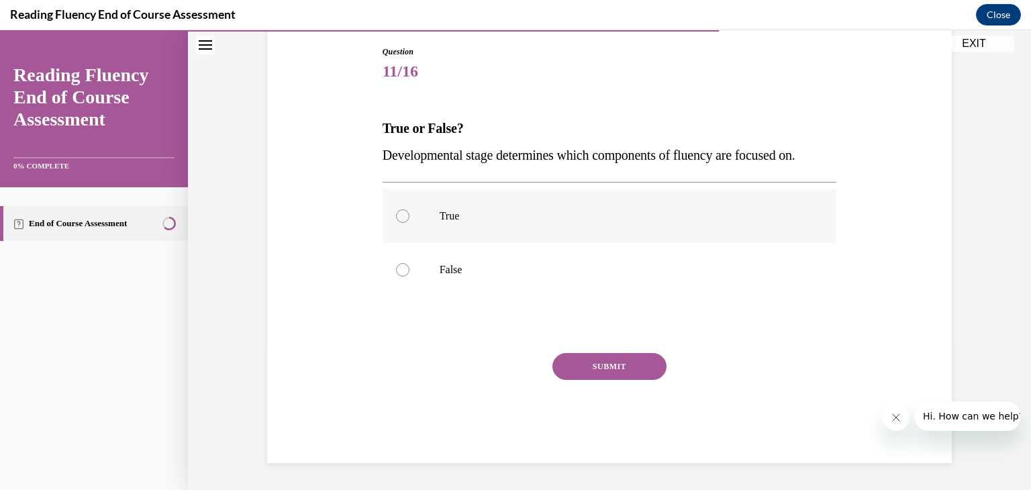
click at [401, 217] on div at bounding box center [402, 215] width 13 height 13
click at [401, 217] on input "True" at bounding box center [402, 215] width 13 height 13
radio input "true"
click at [604, 364] on button "SUBMIT" at bounding box center [609, 366] width 114 height 27
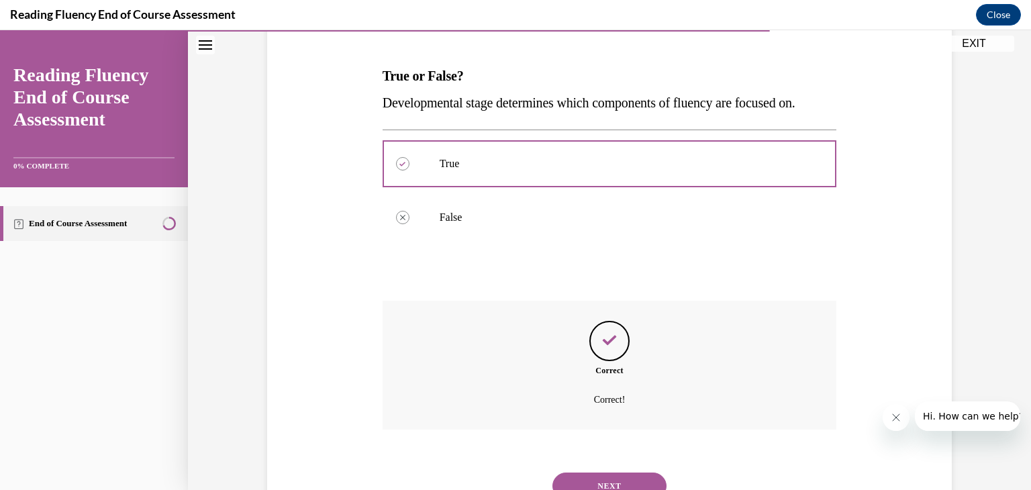
scroll to position [250, 0]
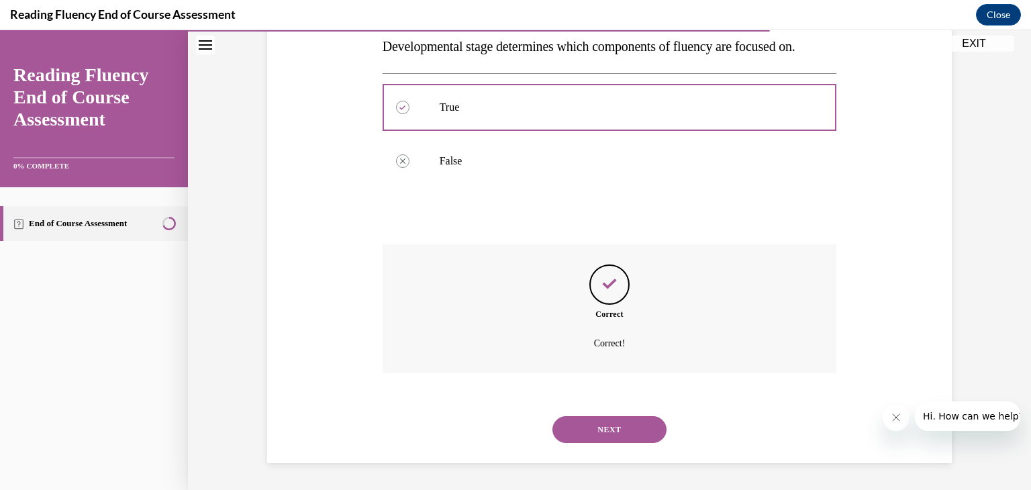
click at [601, 436] on button "NEXT" at bounding box center [609, 429] width 114 height 27
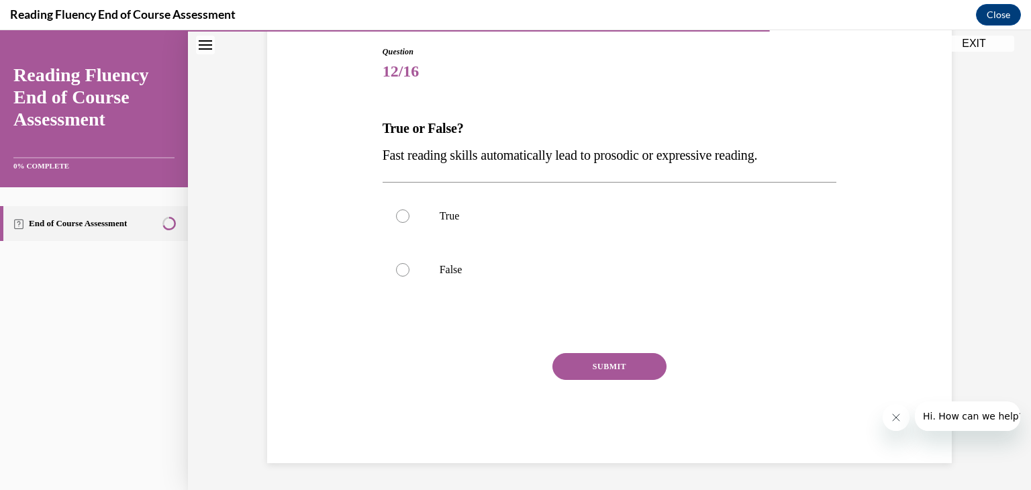
scroll to position [141, 0]
click at [403, 271] on div at bounding box center [402, 269] width 13 height 13
click at [403, 271] on input "False" at bounding box center [402, 269] width 13 height 13
radio input "true"
click at [593, 366] on button "SUBMIT" at bounding box center [609, 366] width 114 height 27
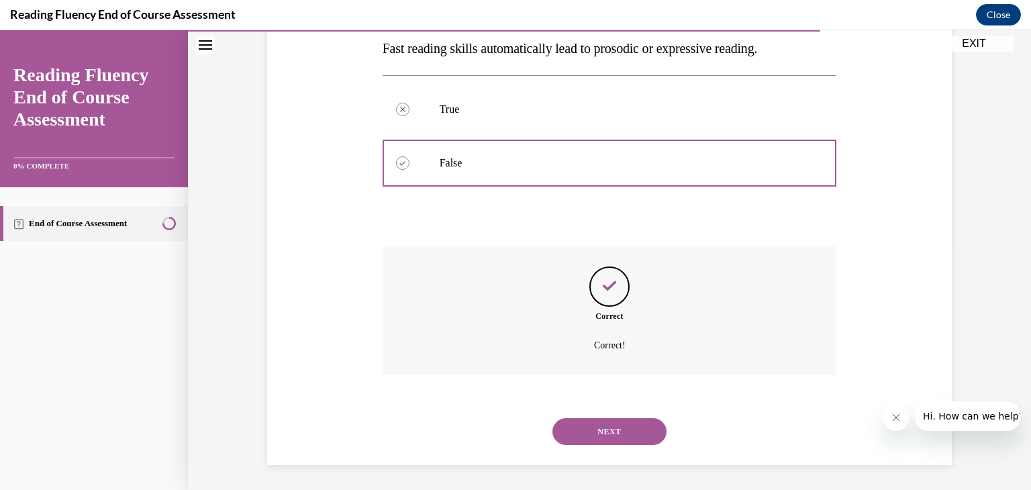
scroll to position [250, 0]
click at [600, 428] on button "NEXT" at bounding box center [609, 429] width 114 height 27
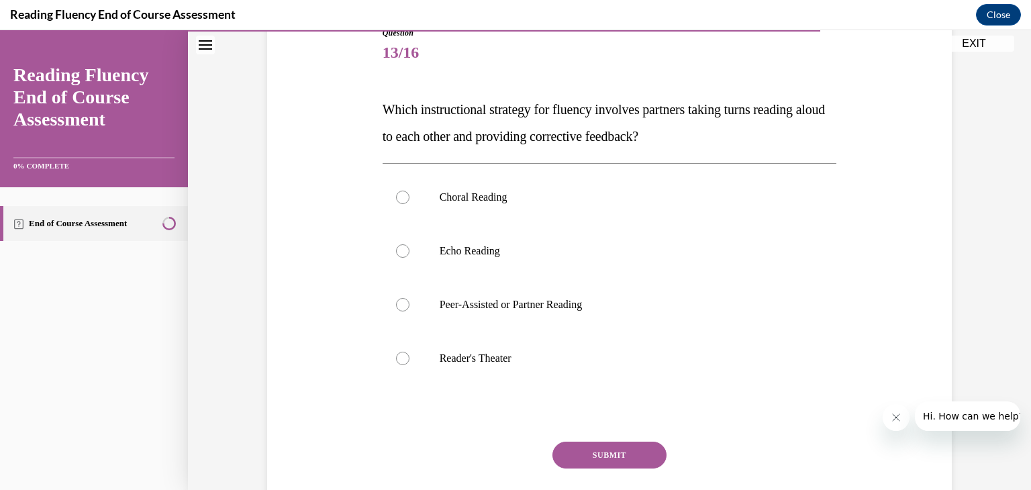
scroll to position [161, 0]
click at [399, 305] on div at bounding box center [402, 303] width 13 height 13
click at [399, 305] on input "Peer-Assisted or Partner Reading" at bounding box center [402, 303] width 13 height 13
radio input "true"
click at [612, 452] on button "SUBMIT" at bounding box center [609, 453] width 114 height 27
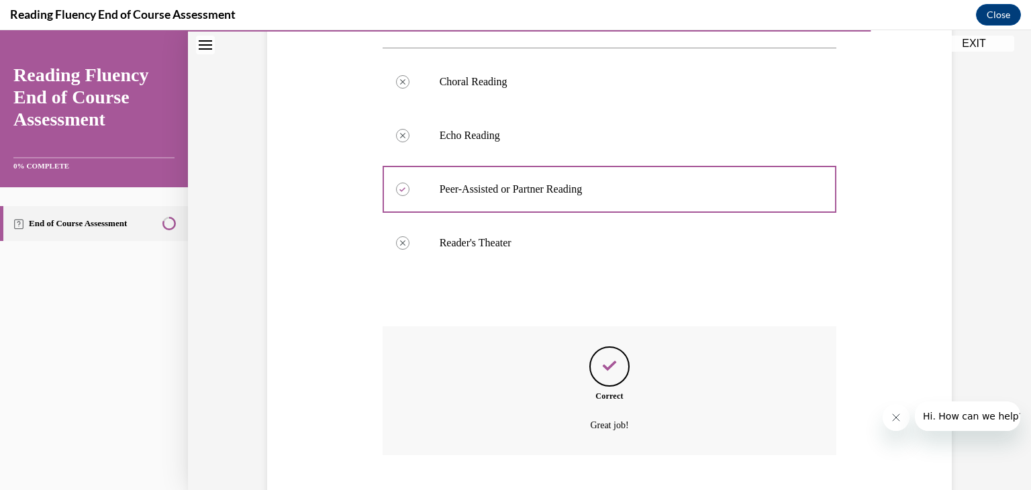
scroll to position [357, 0]
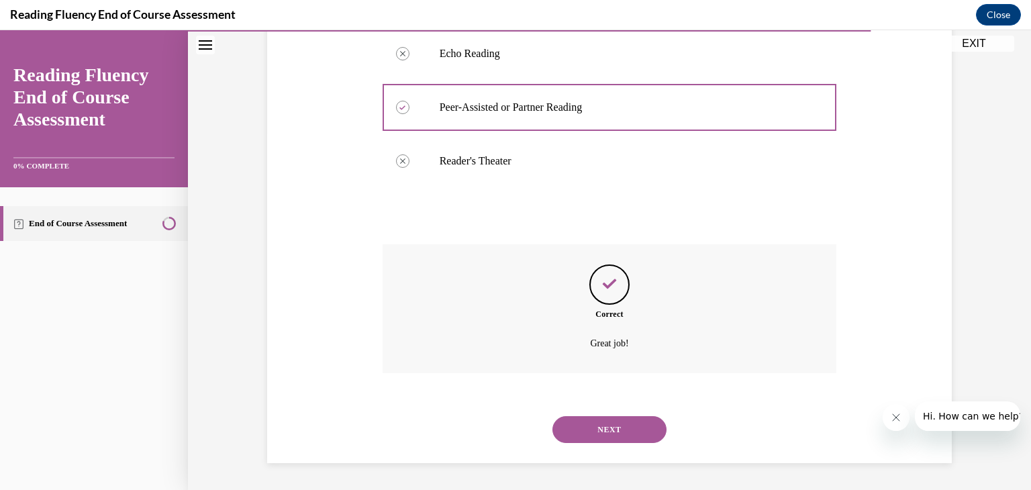
click at [608, 432] on button "NEXT" at bounding box center [609, 429] width 114 height 27
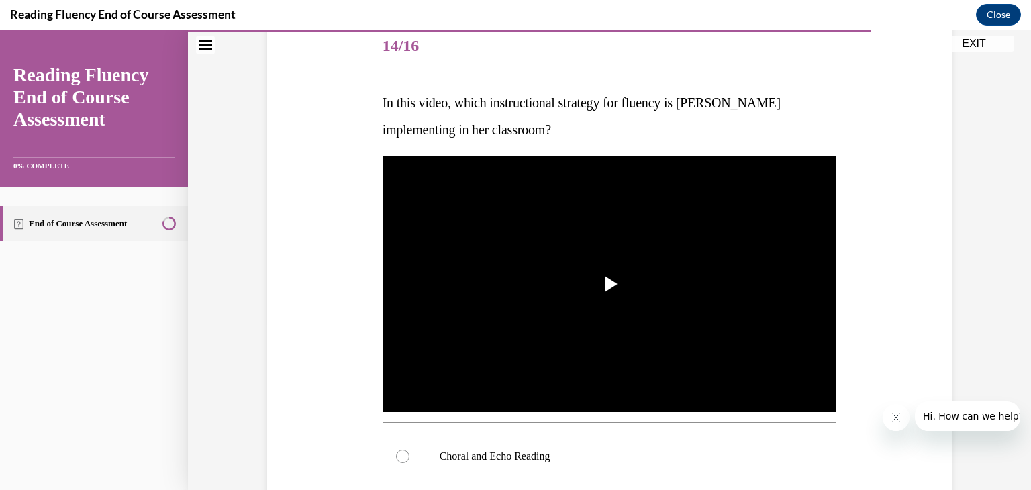
scroll to position [169, 0]
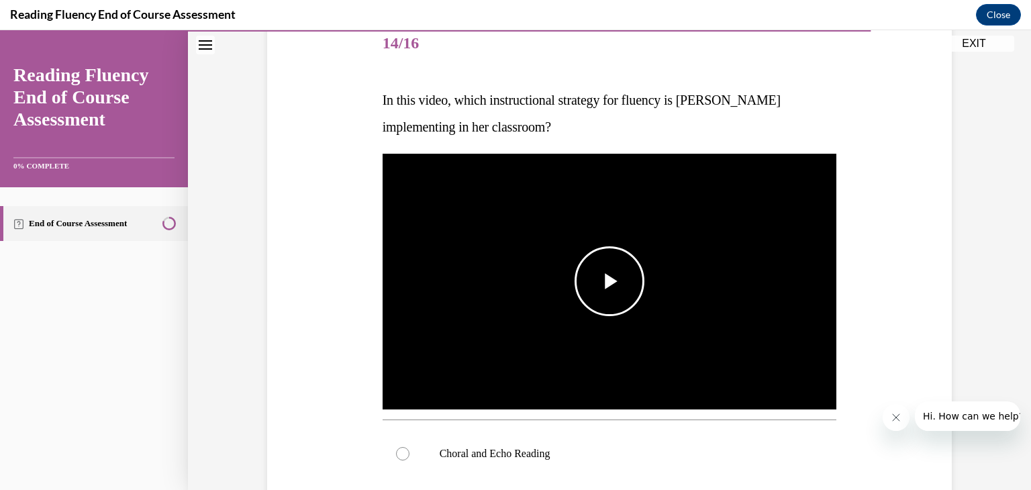
click at [610, 281] on span "Video player" at bounding box center [610, 281] width 0 height 0
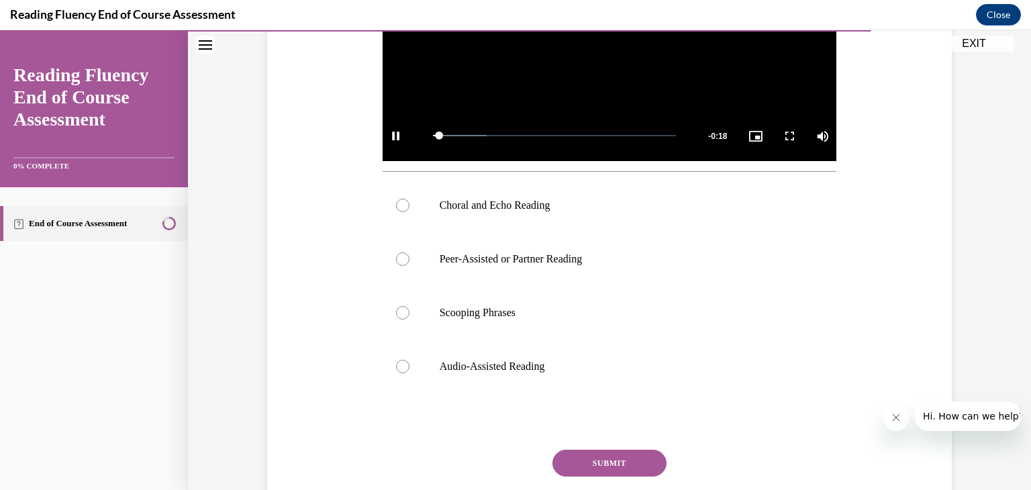
scroll to position [422, 0]
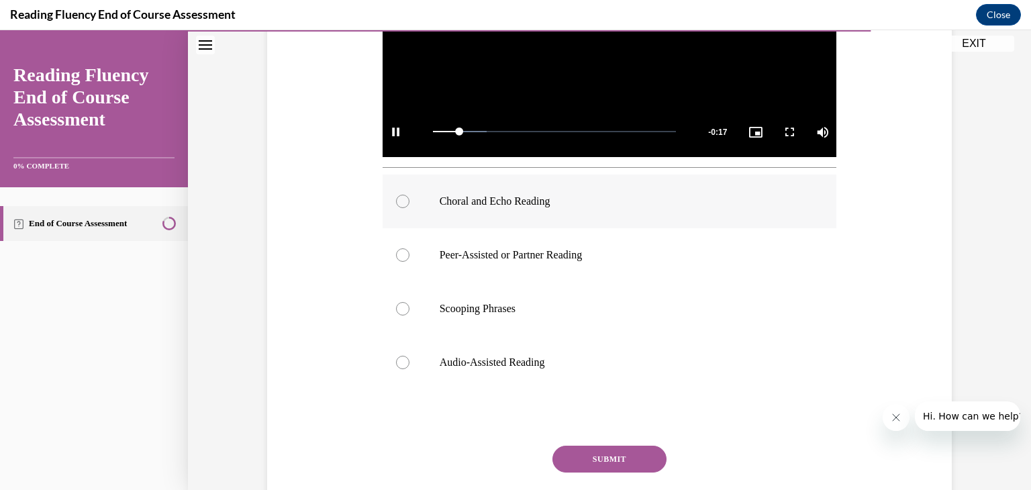
click at [402, 199] on div at bounding box center [402, 201] width 13 height 13
click at [402, 199] on input "Choral and Echo Reading" at bounding box center [402, 201] width 13 height 13
radio input "true"
click at [629, 458] on button "SUBMIT" at bounding box center [609, 459] width 114 height 27
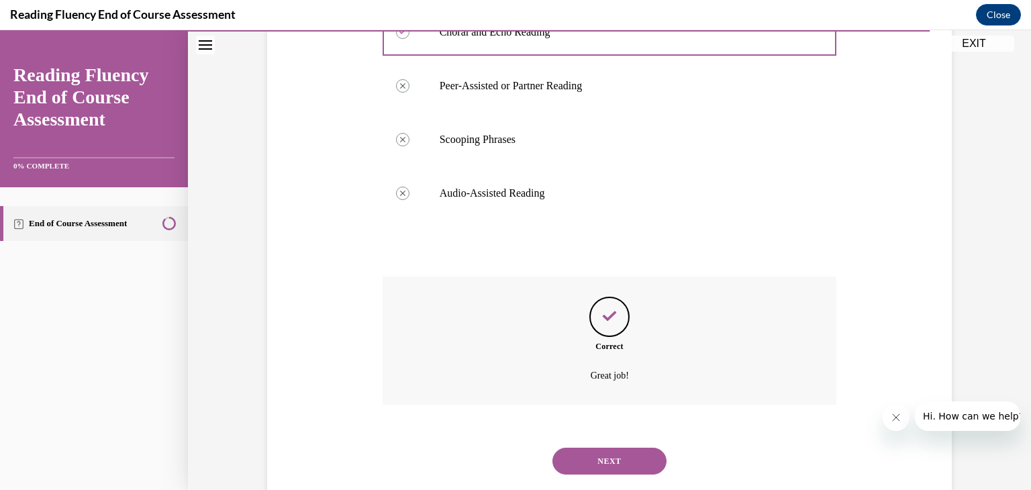
scroll to position [622, 0]
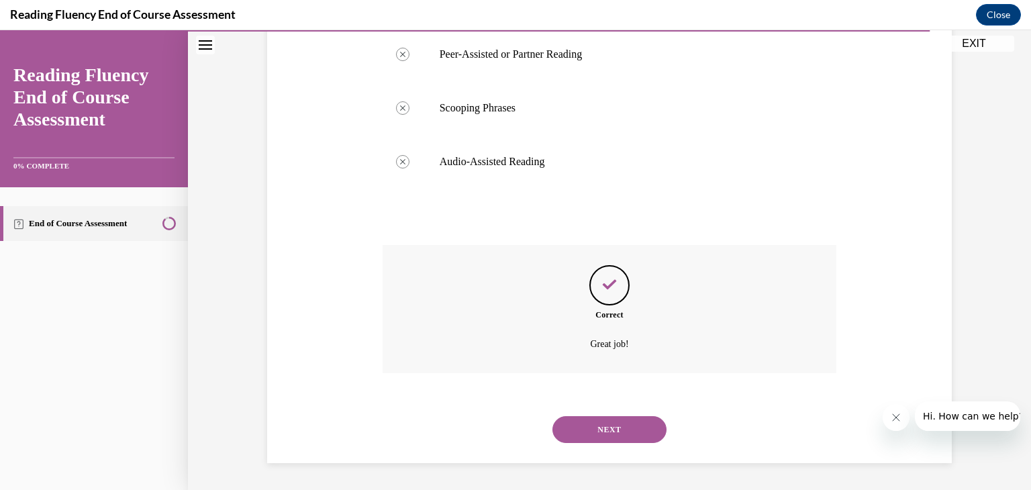
click at [610, 428] on button "NEXT" at bounding box center [609, 429] width 114 height 27
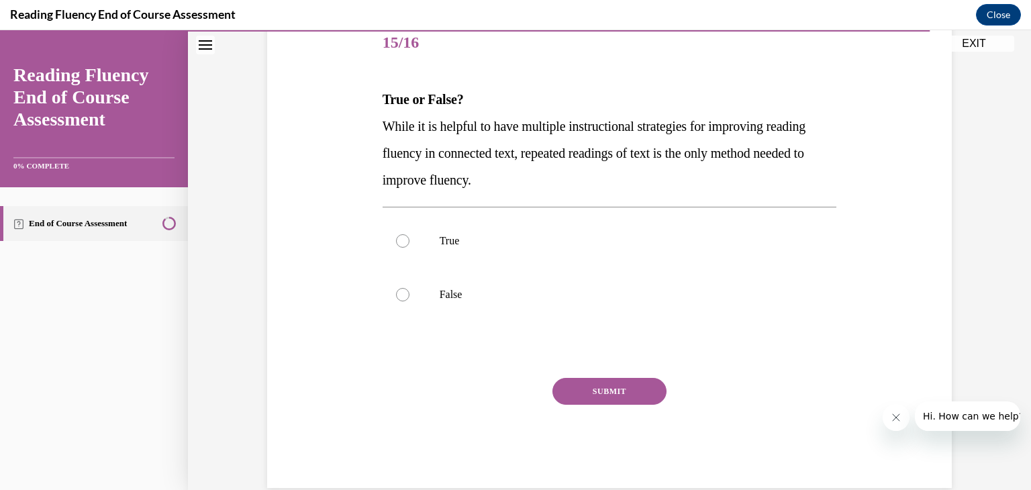
scroll to position [173, 0]
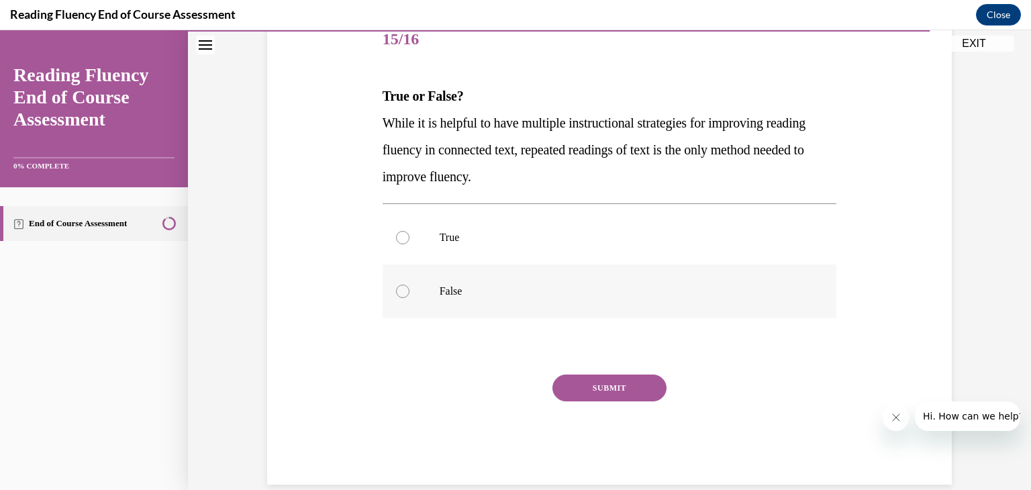
click at [401, 288] on div at bounding box center [402, 291] width 13 height 13
click at [401, 288] on input "False" at bounding box center [402, 291] width 13 height 13
radio input "true"
click at [592, 389] on button "SUBMIT" at bounding box center [609, 388] width 114 height 27
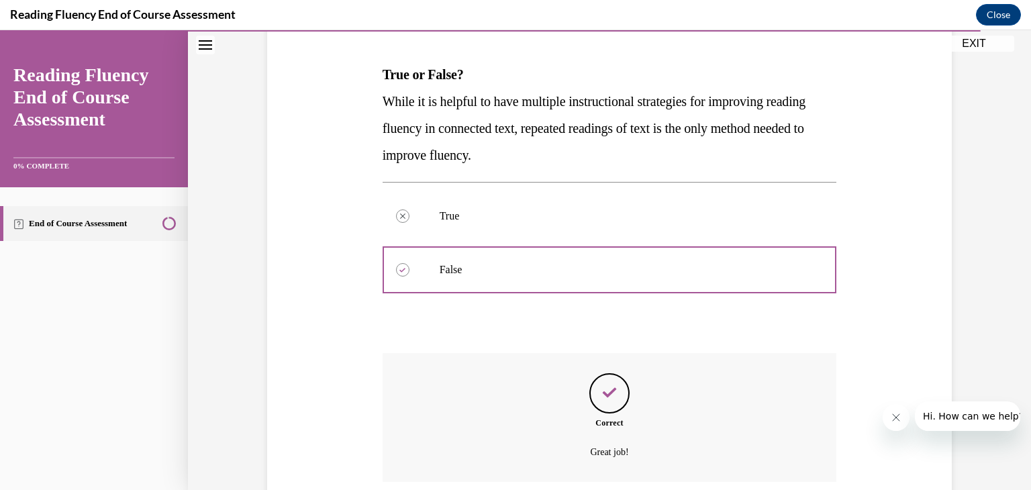
scroll to position [303, 0]
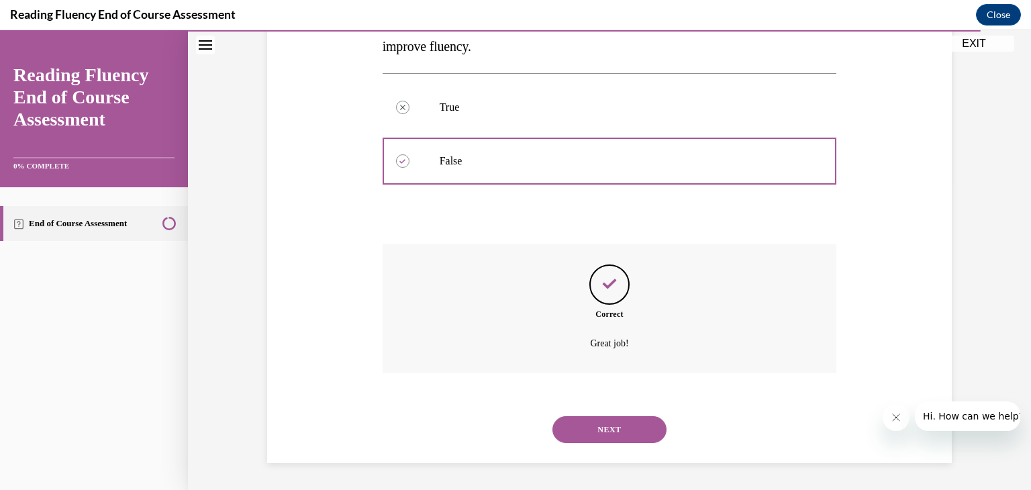
click at [589, 430] on button "NEXT" at bounding box center [609, 429] width 114 height 27
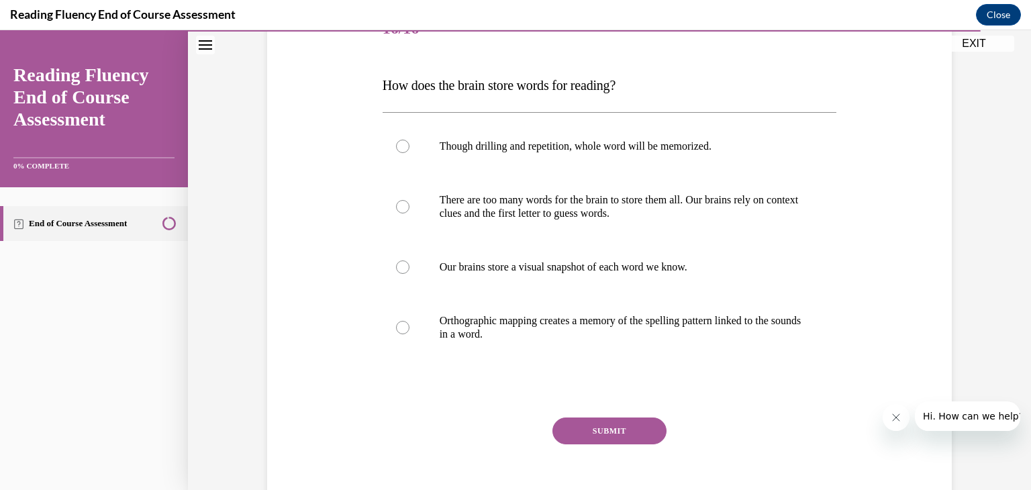
scroll to position [182, 0]
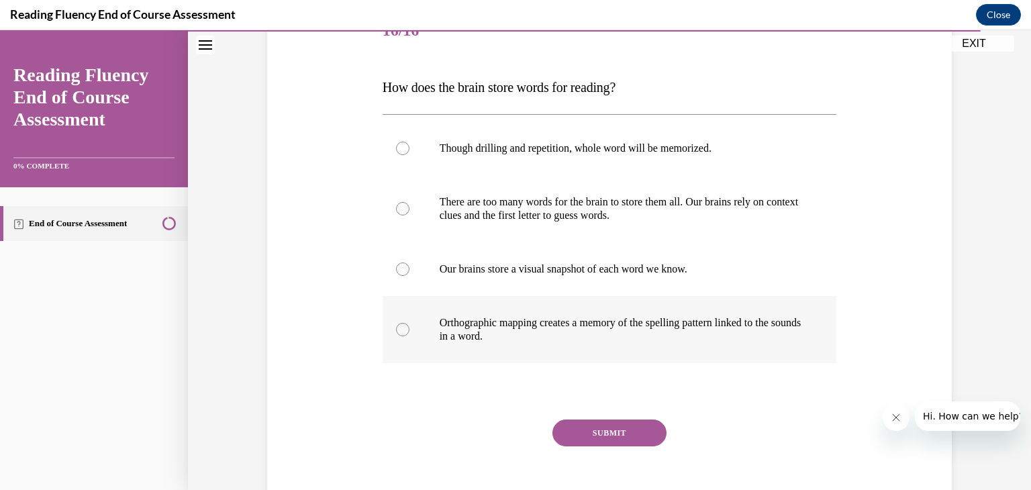
click at [401, 330] on div at bounding box center [402, 329] width 13 height 13
click at [401, 330] on input "Orthographic mapping creates a memory of the spelling pattern linked to the sou…" at bounding box center [402, 329] width 13 height 13
radio input "true"
click at [597, 433] on button "SUBMIT" at bounding box center [609, 433] width 114 height 27
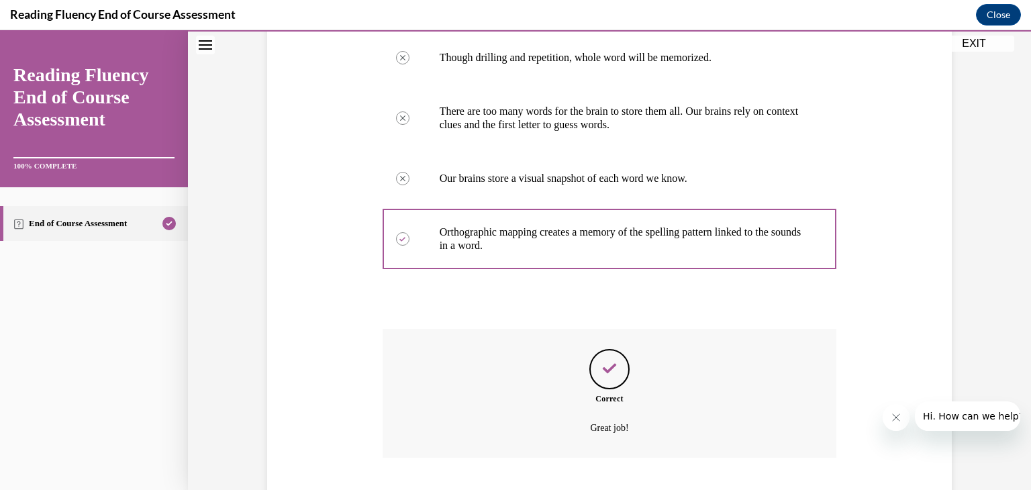
scroll to position [357, 0]
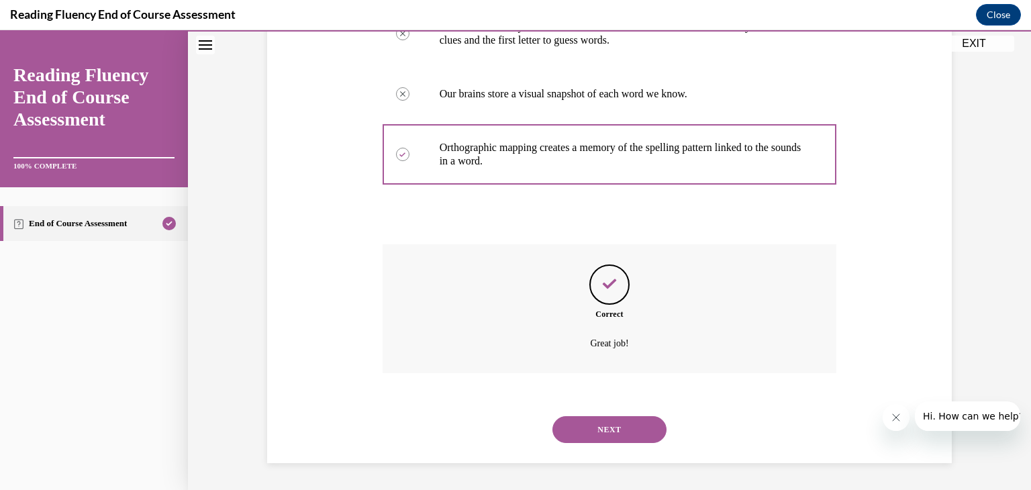
click at [597, 433] on button "NEXT" at bounding box center [609, 429] width 114 height 27
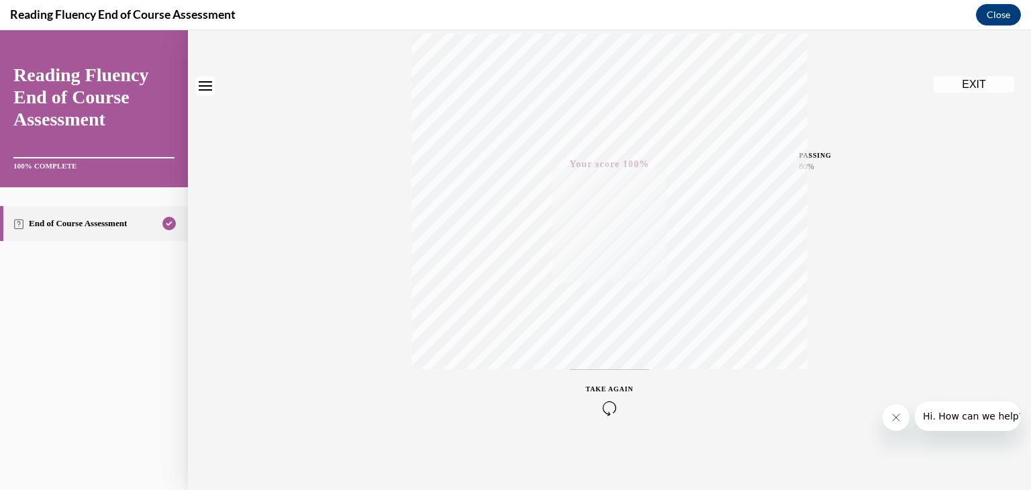
scroll to position [0, 0]
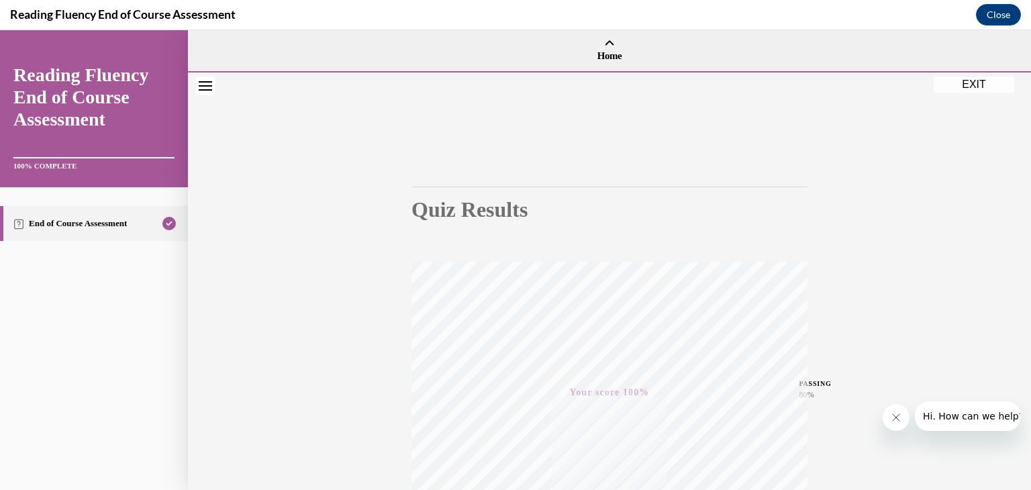
click at [952, 87] on button "EXIT" at bounding box center [974, 85] width 81 height 16
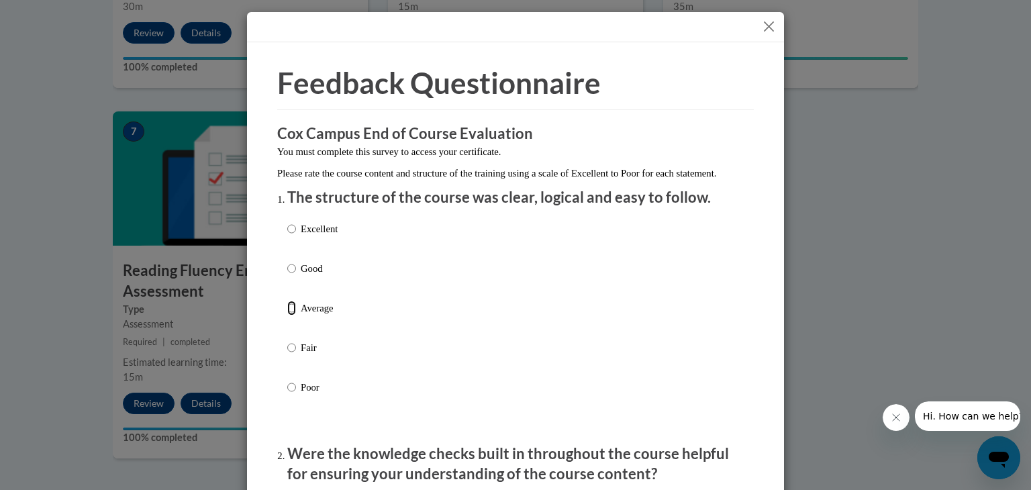
click at [290, 315] on input "Average" at bounding box center [291, 308] width 9 height 15
radio input "true"
click at [290, 276] on input "Good" at bounding box center [291, 268] width 9 height 15
radio input "true"
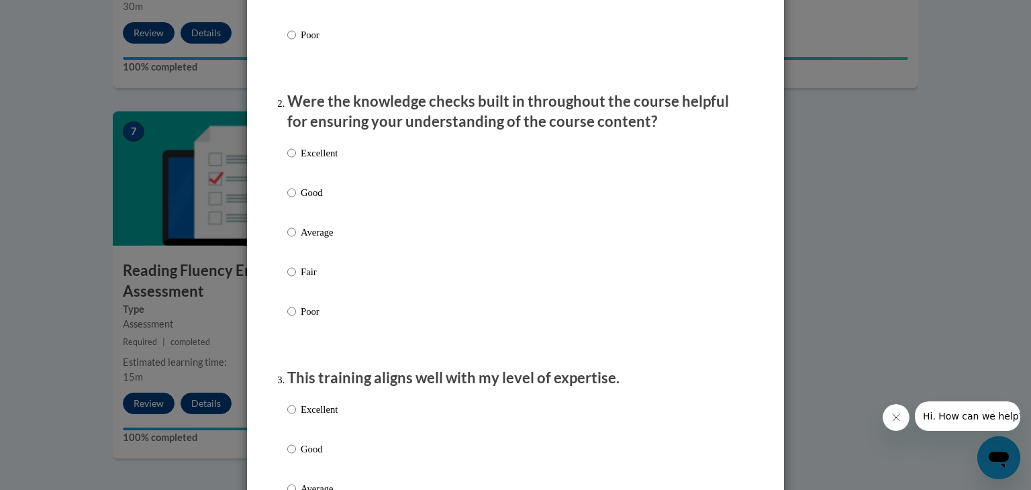
scroll to position [358, 0]
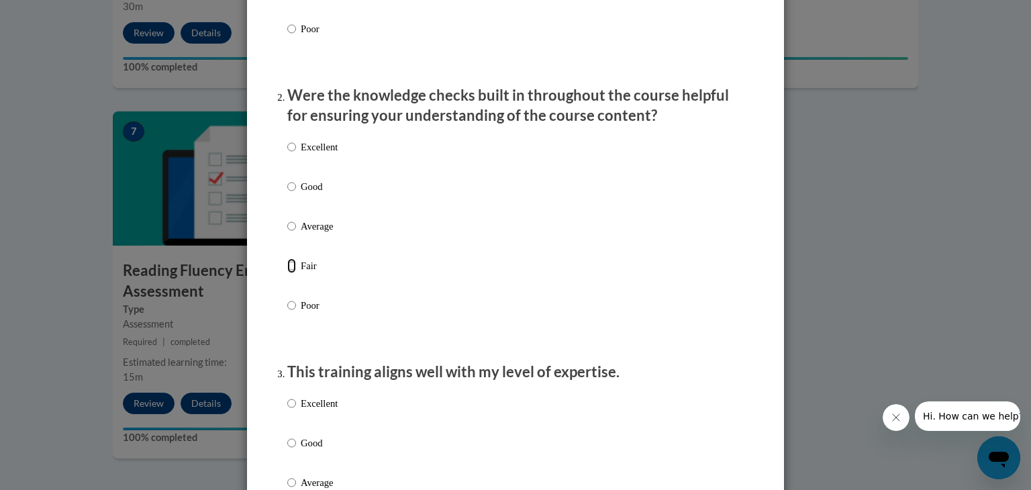
click at [293, 273] on input "Fair" at bounding box center [291, 265] width 9 height 15
radio input "true"
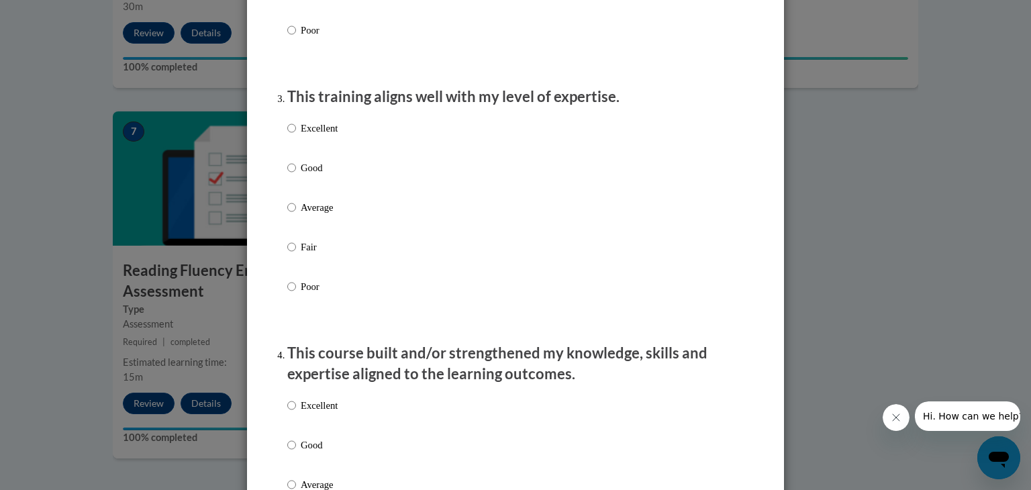
scroll to position [636, 0]
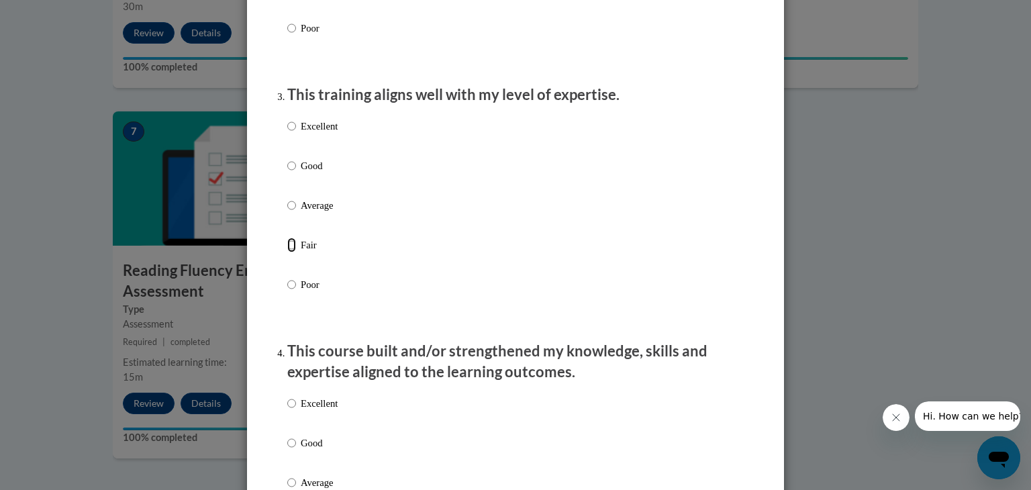
click at [293, 252] on input "Fair" at bounding box center [291, 245] width 9 height 15
radio input "true"
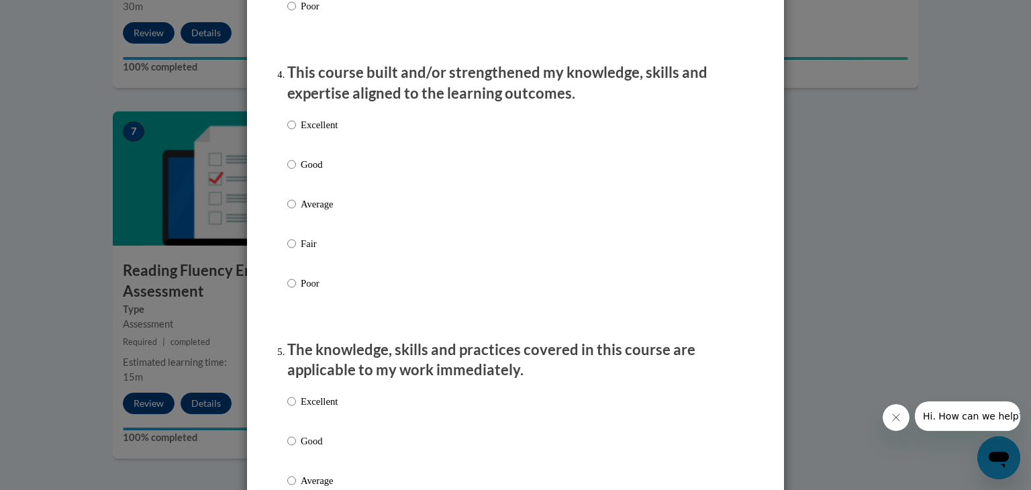
scroll to position [916, 0]
click at [291, 250] on input "Fair" at bounding box center [291, 242] width 9 height 15
radio input "true"
click at [293, 250] on input "Fair" at bounding box center [291, 242] width 9 height 15
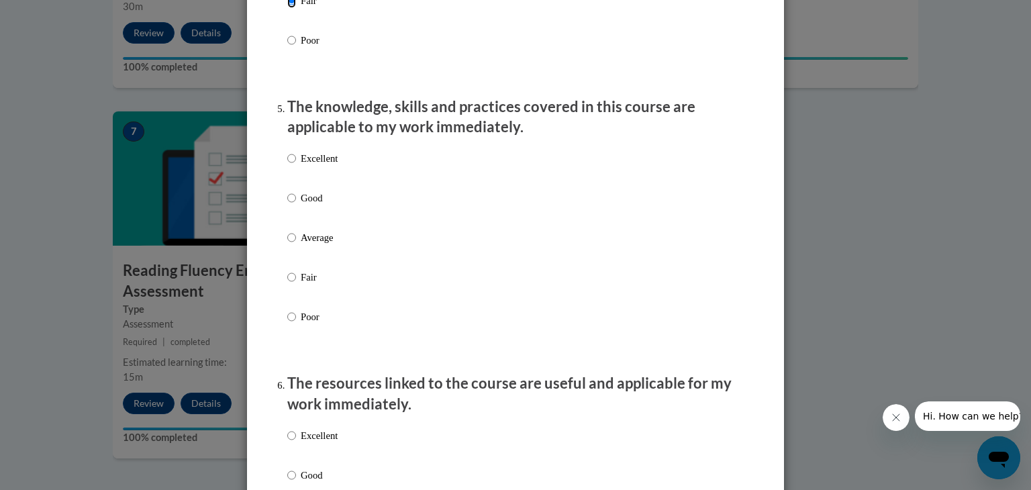
scroll to position [1158, 0]
click at [289, 324] on input "Poor" at bounding box center [291, 316] width 9 height 15
radio input "true"
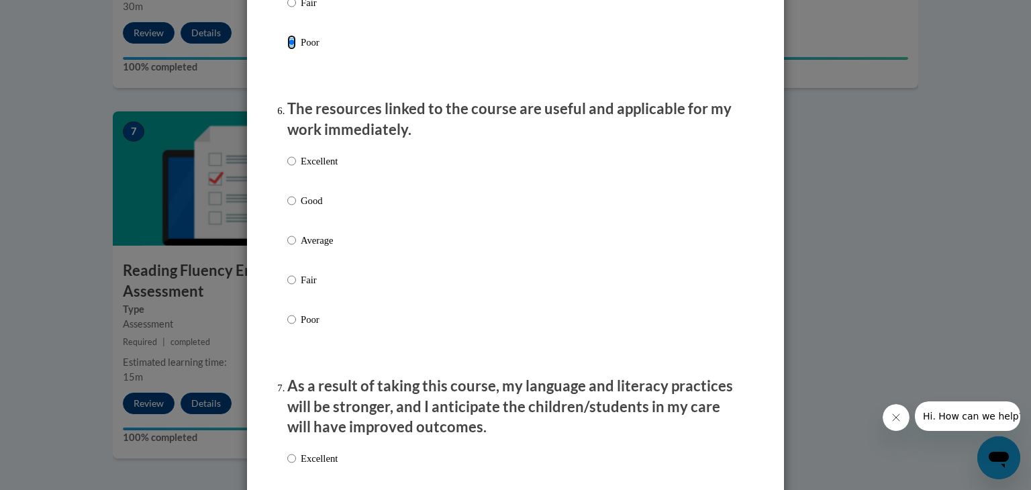
scroll to position [1436, 0]
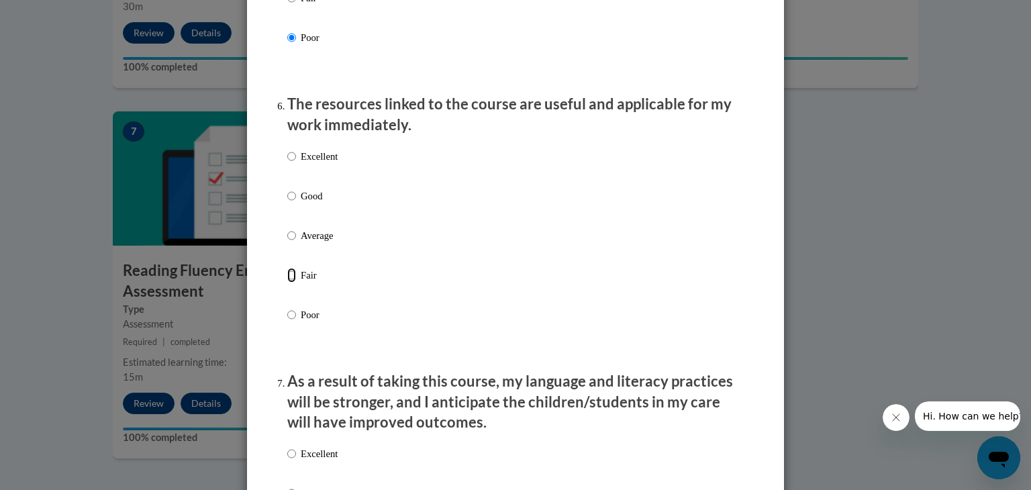
click at [291, 283] on input "Fair" at bounding box center [291, 275] width 9 height 15
radio input "true"
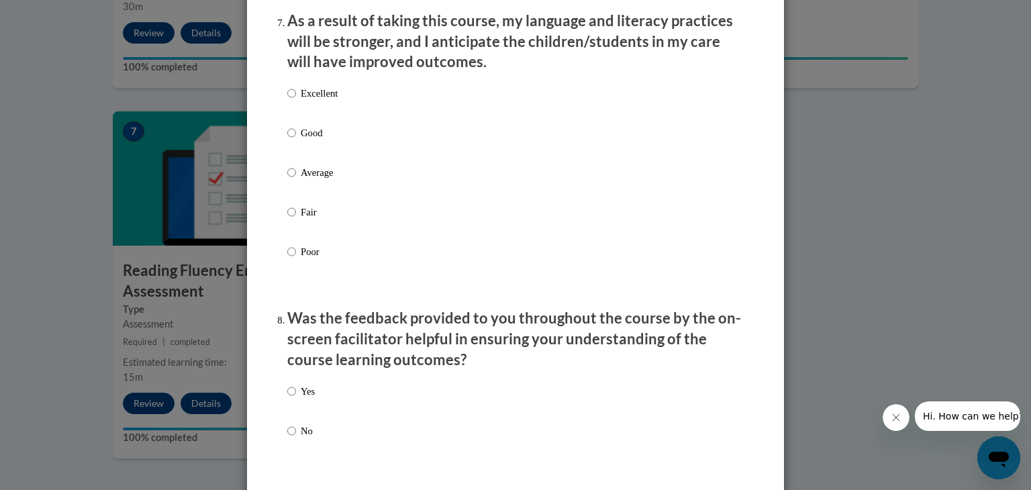
scroll to position [1806, 0]
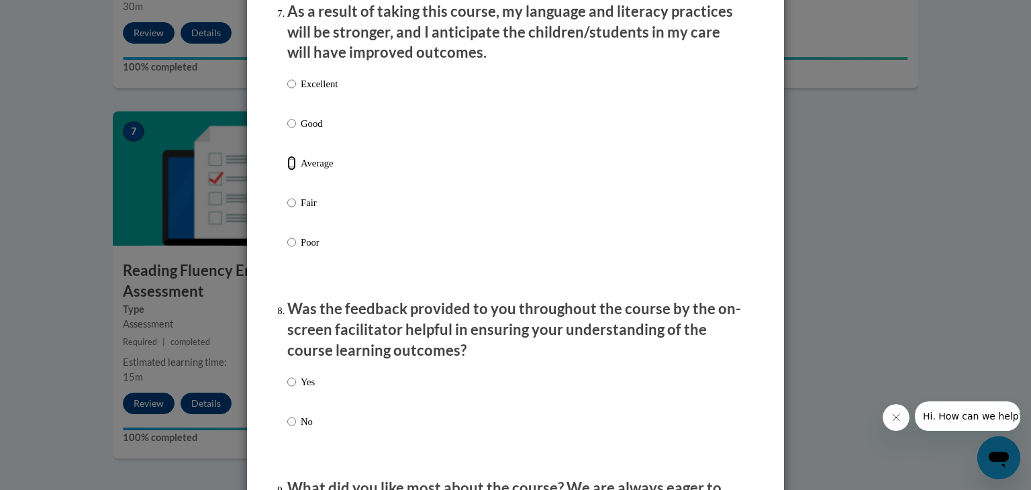
click at [291, 171] on input "Average" at bounding box center [291, 163] width 9 height 15
radio input "true"
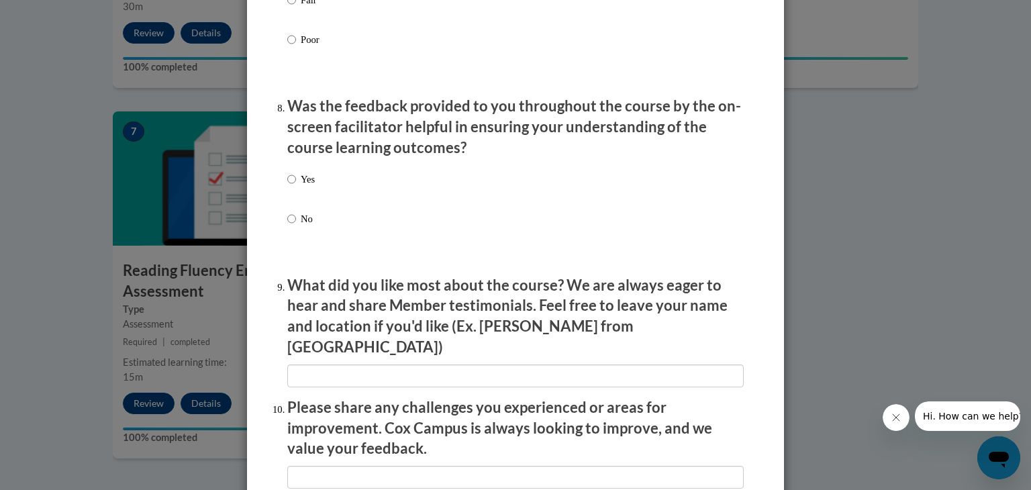
scroll to position [2007, 0]
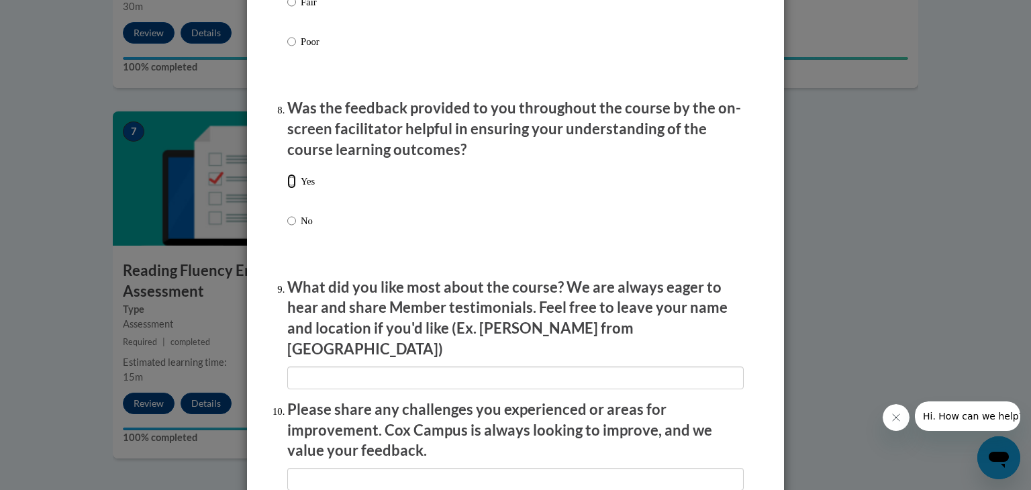
click at [291, 189] on input "Yes" at bounding box center [291, 181] width 9 height 15
radio input "true"
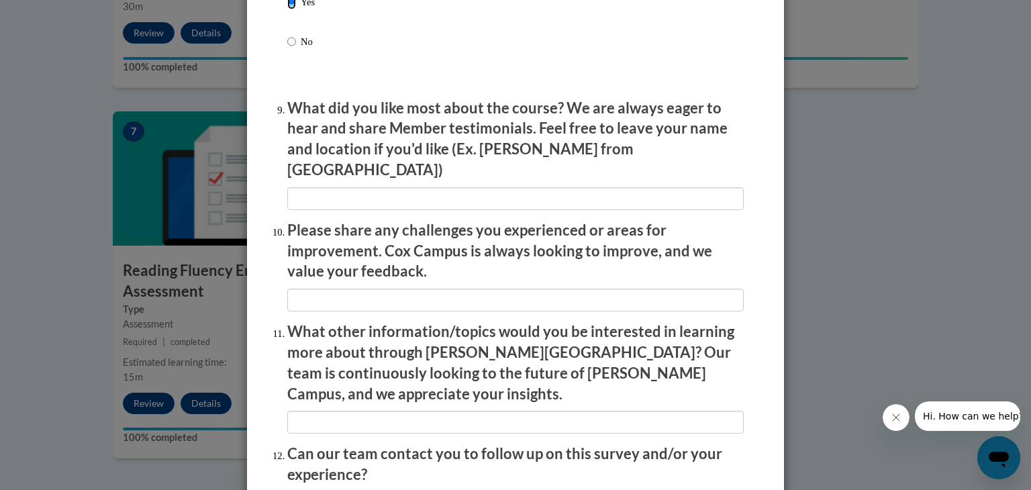
scroll to position [2306, 0]
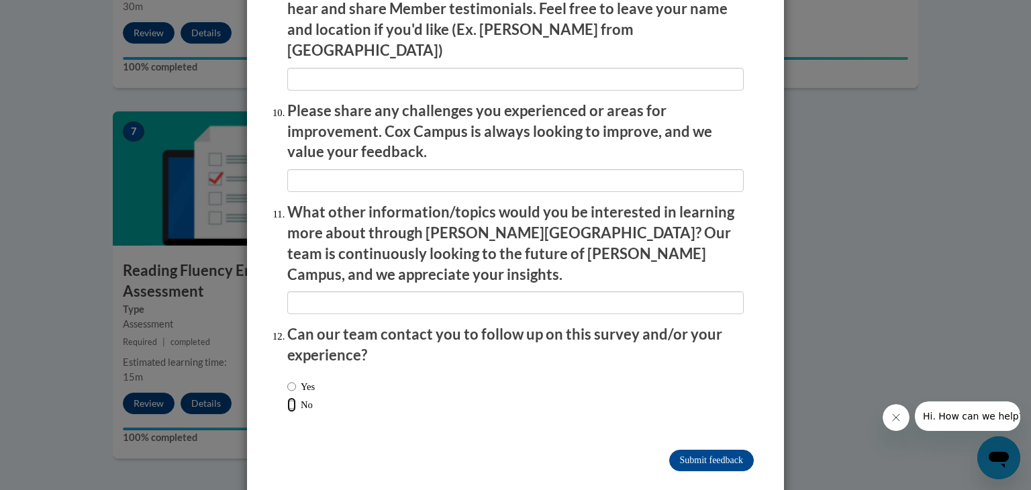
click at [291, 397] on input "No" at bounding box center [291, 404] width 9 height 15
radio input "true"
click at [677, 450] on input "Submit feedback" at bounding box center [711, 460] width 85 height 21
